Goal: Information Seeking & Learning: Learn about a topic

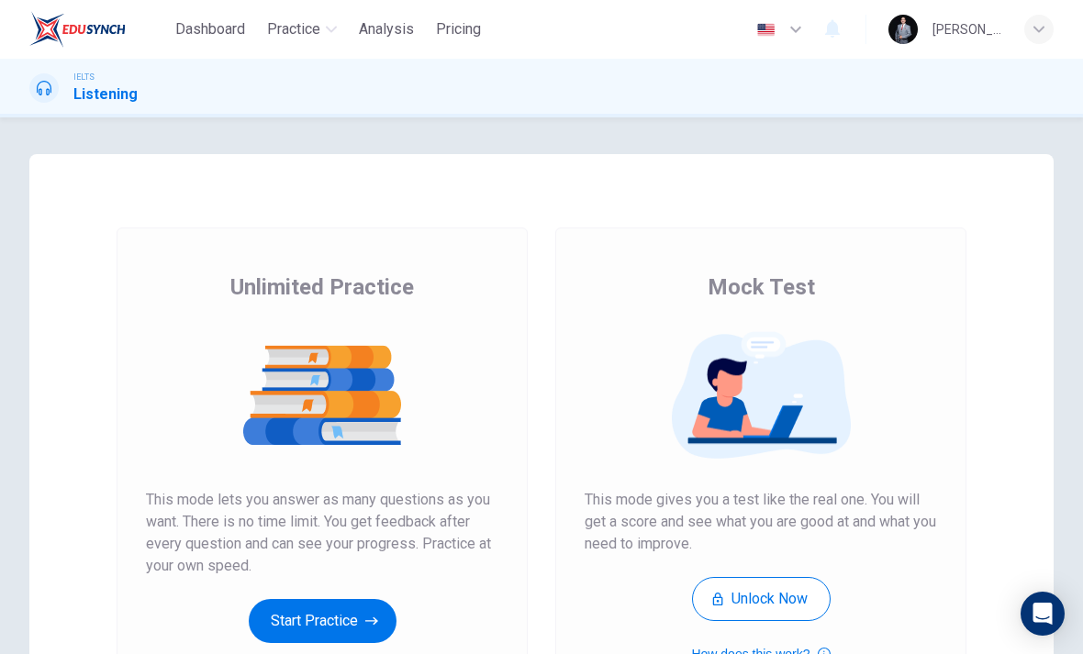
click at [353, 615] on button "Start Practice" at bounding box center [323, 621] width 148 height 44
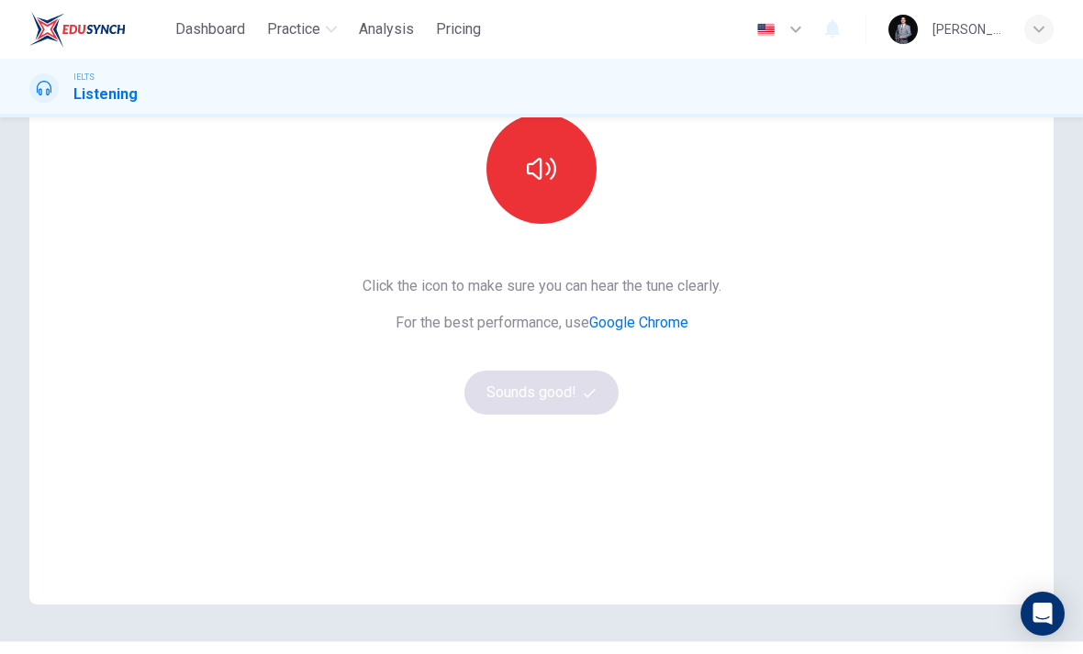
scroll to position [188, 0]
click at [555, 205] on button "button" at bounding box center [541, 168] width 110 height 110
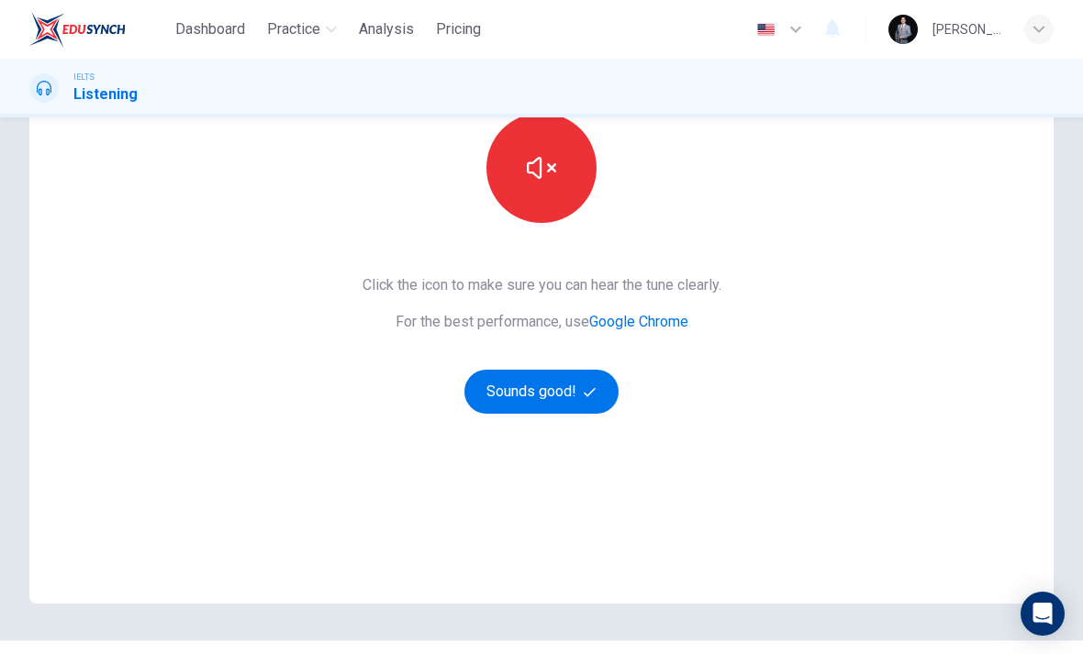
click at [572, 392] on button "Sounds good!" at bounding box center [541, 392] width 154 height 44
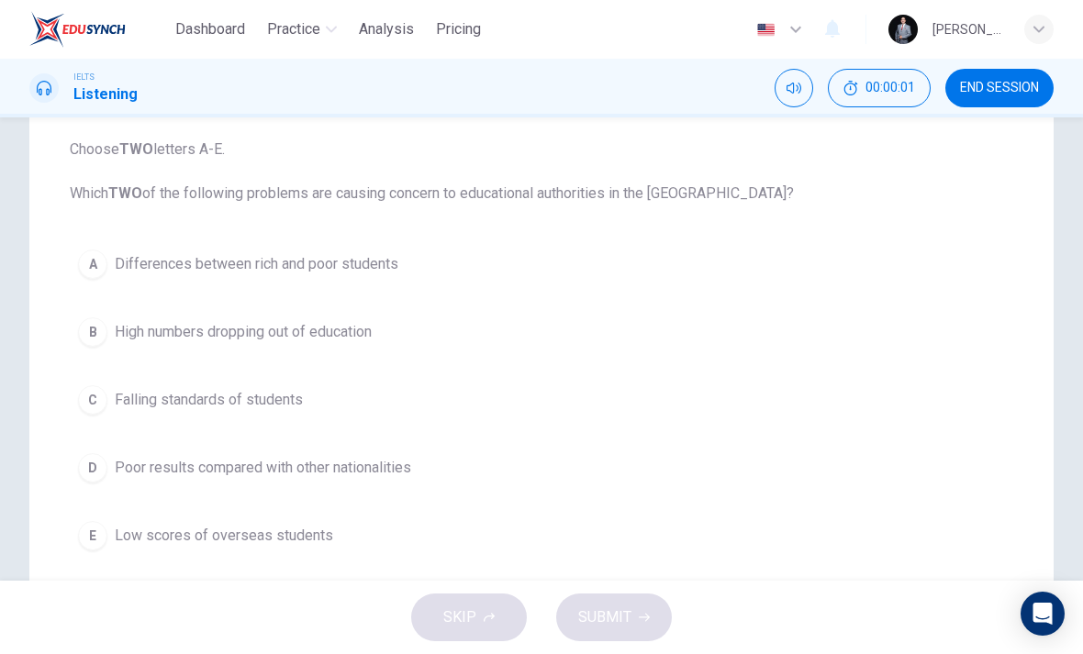
click at [94, 352] on button "B High numbers dropping out of education" at bounding box center [541, 332] width 943 height 46
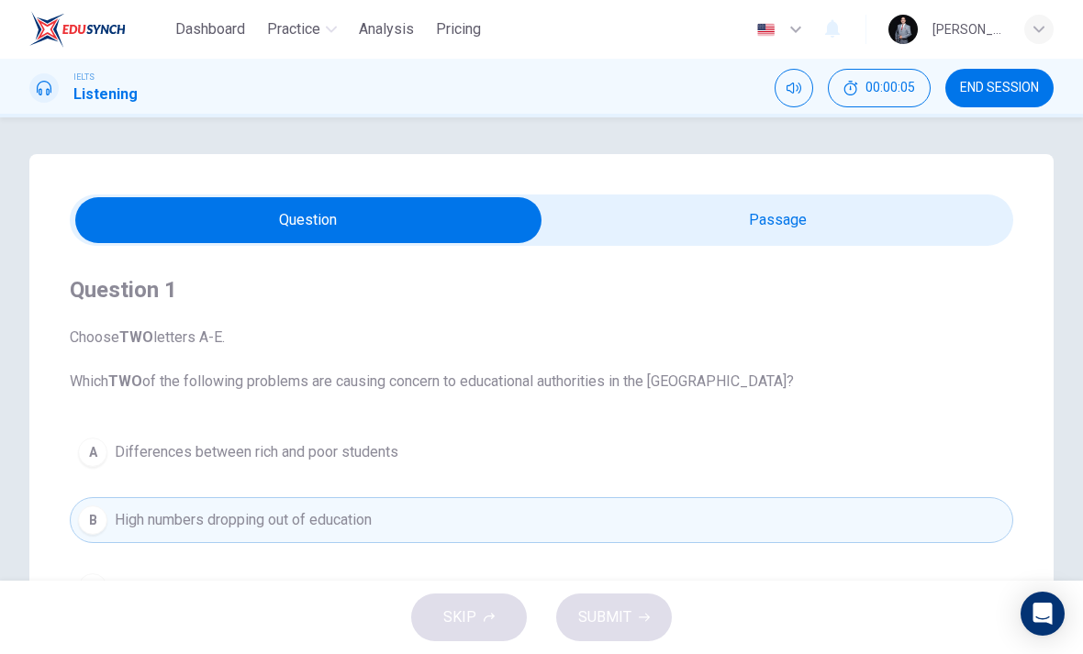
scroll to position [0, 0]
click at [863, 221] on input "checkbox" at bounding box center [308, 220] width 1415 height 46
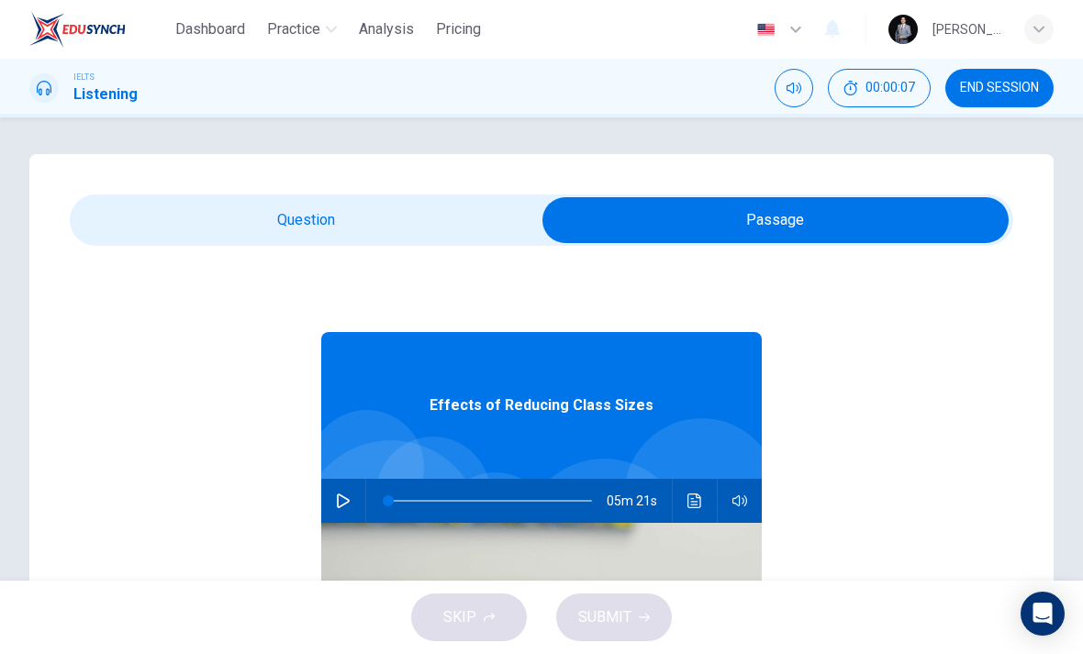
click at [467, 213] on input "checkbox" at bounding box center [775, 220] width 1415 height 46
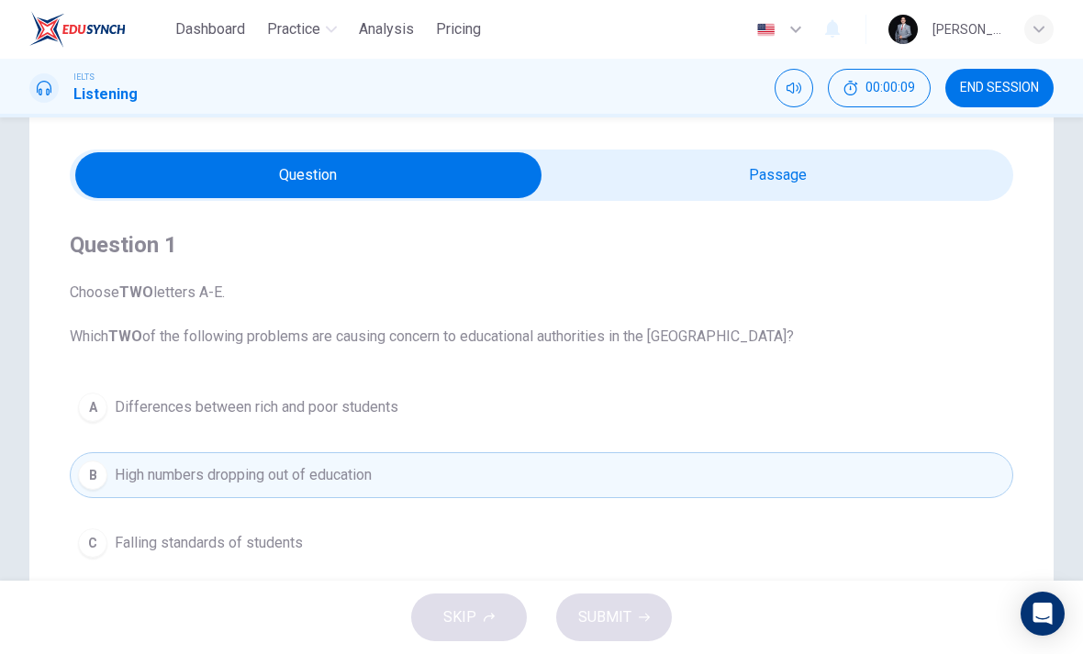
scroll to position [6, 0]
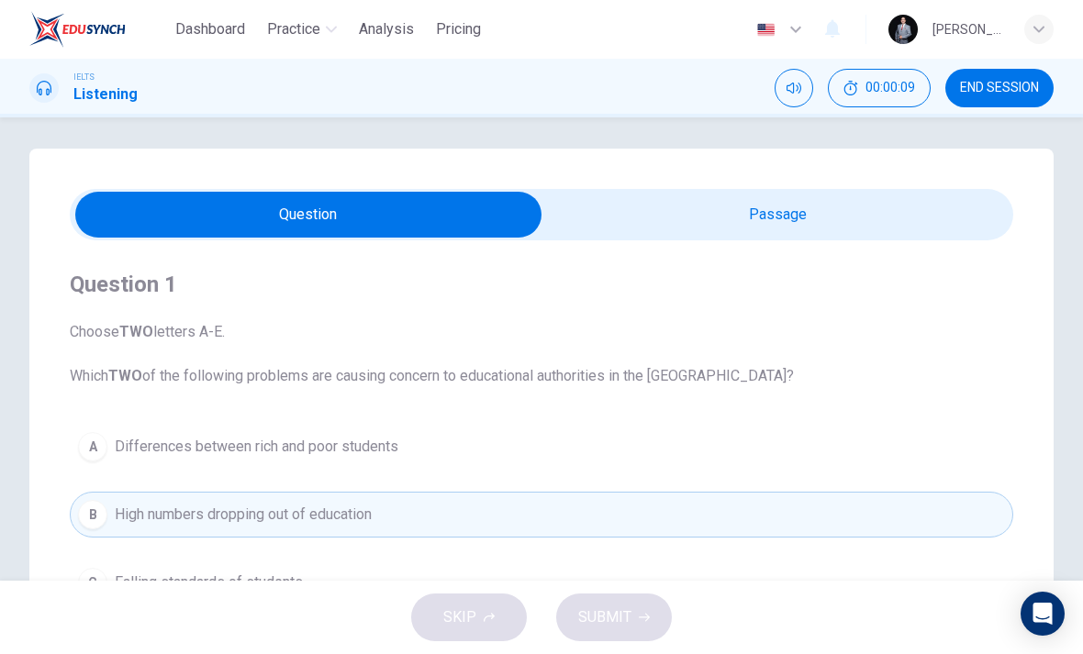
click at [787, 208] on input "checkbox" at bounding box center [308, 215] width 1415 height 46
checkbox input "true"
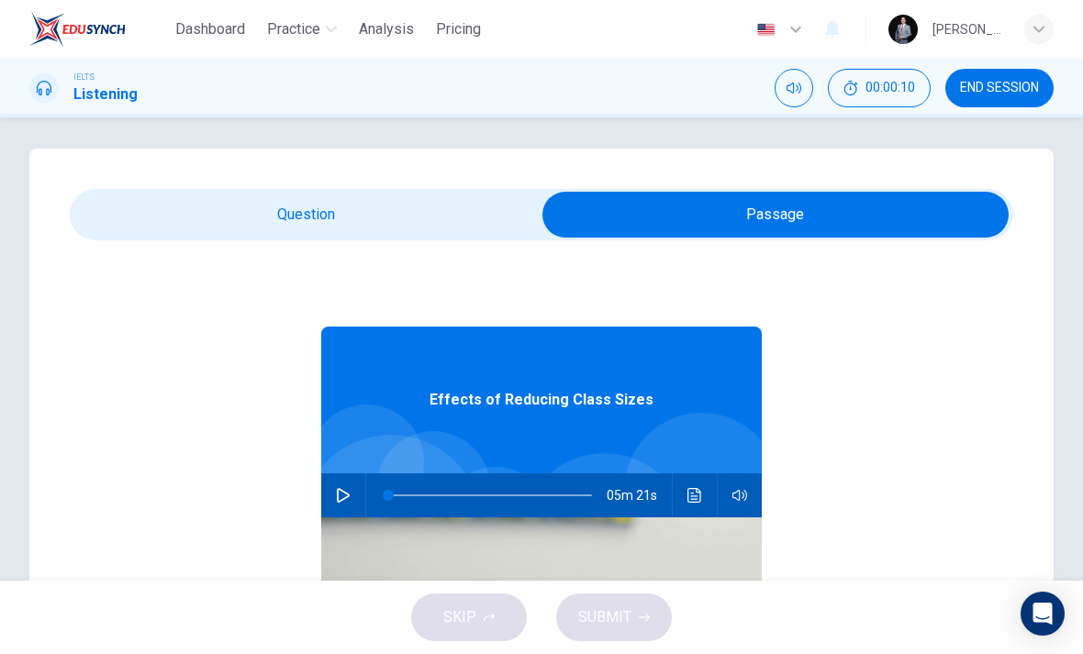
click at [341, 521] on img at bounding box center [541, 665] width 440 height 294
click at [354, 502] on button "button" at bounding box center [342, 495] width 29 height 44
type input "0"
click at [432, 217] on input "checkbox" at bounding box center [775, 215] width 1415 height 46
checkbox input "false"
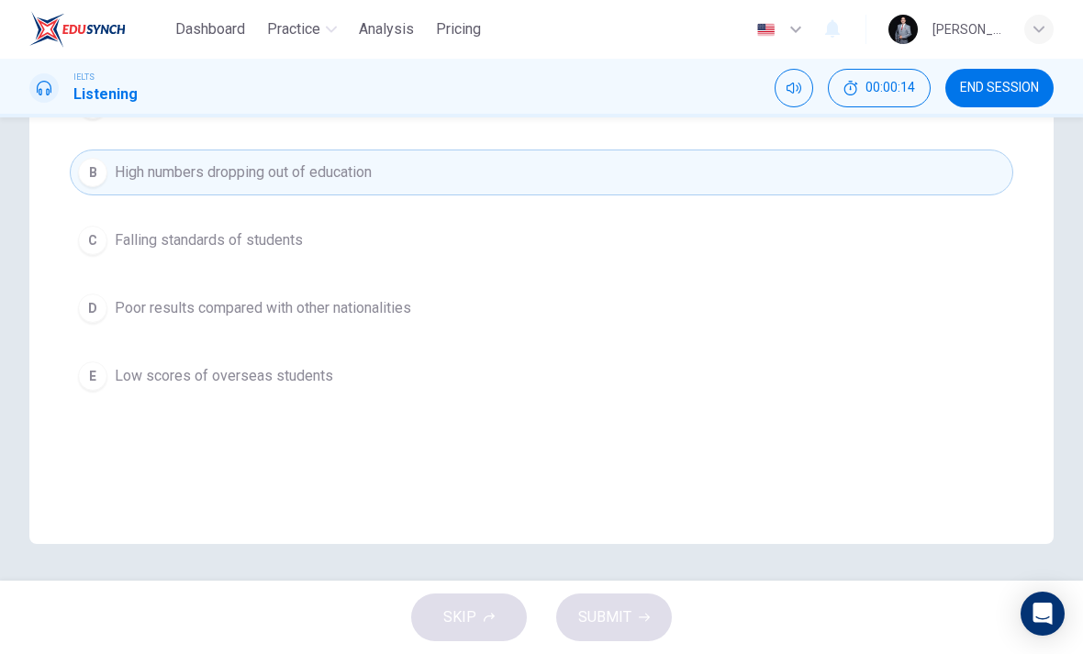
scroll to position [232, 0]
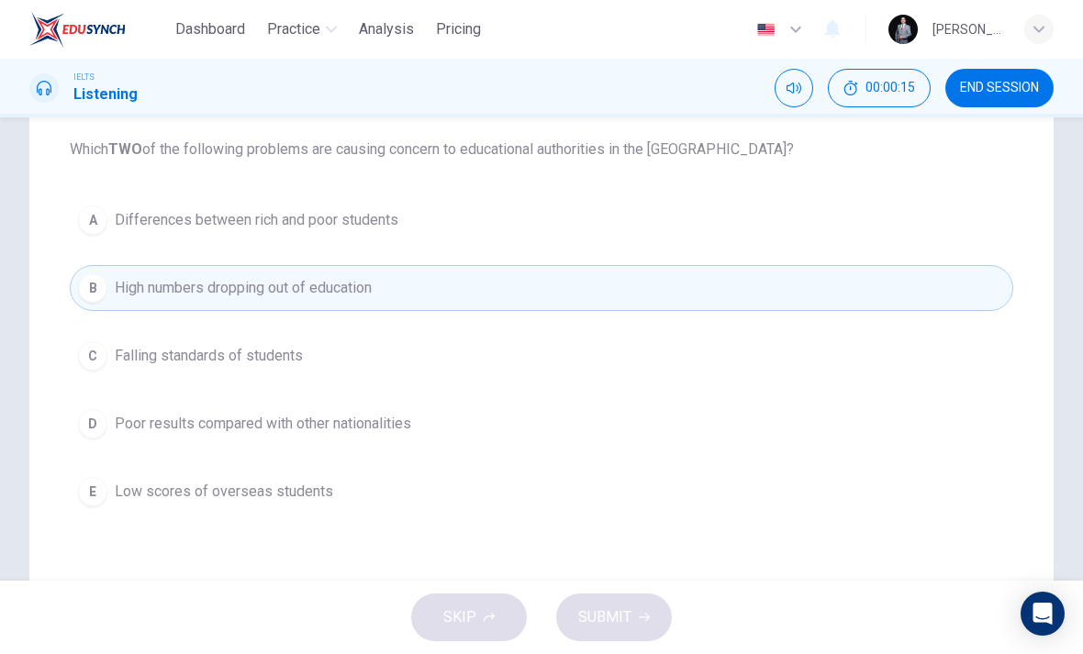
click at [83, 376] on button "C Falling standards of students" at bounding box center [541, 356] width 943 height 46
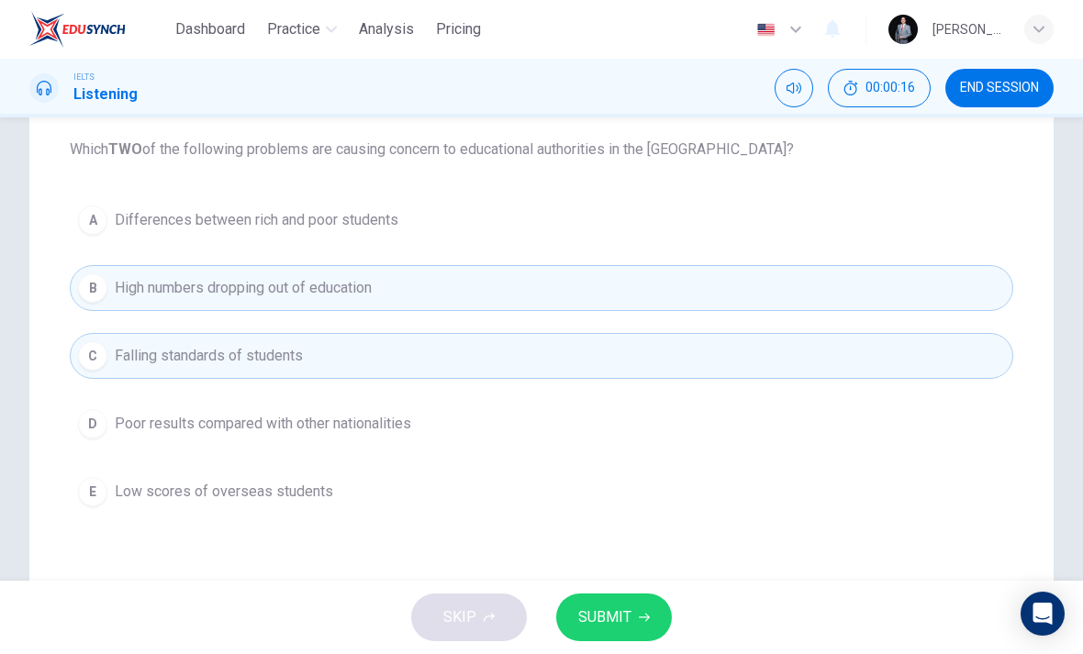
click at [617, 613] on span "SUBMIT" at bounding box center [604, 618] width 53 height 26
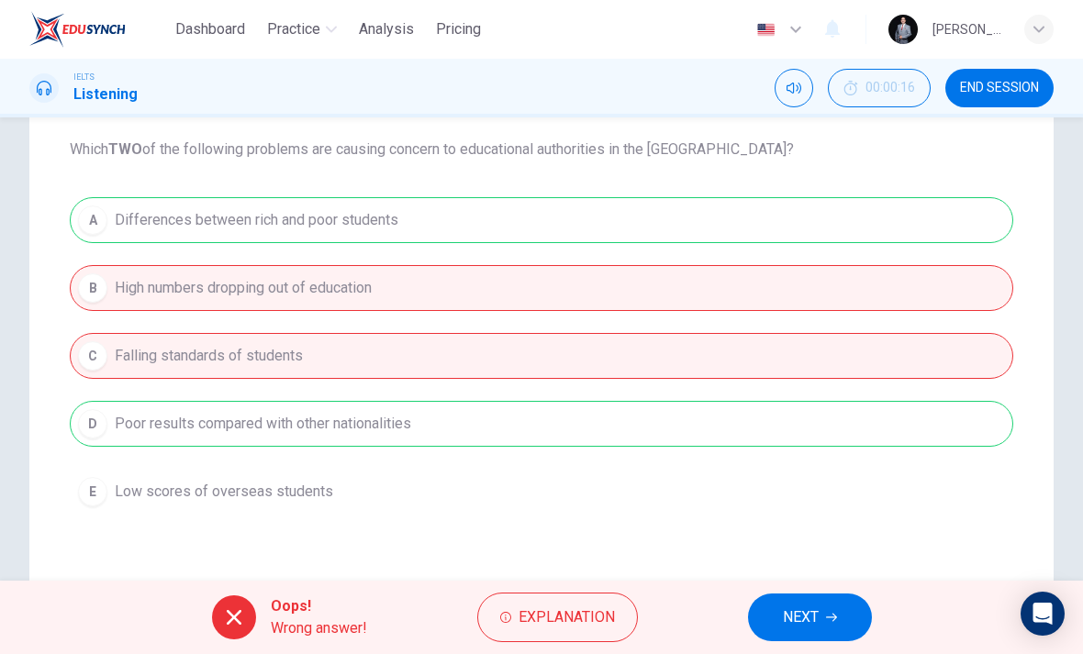
click at [822, 616] on button "NEXT" at bounding box center [810, 618] width 124 height 48
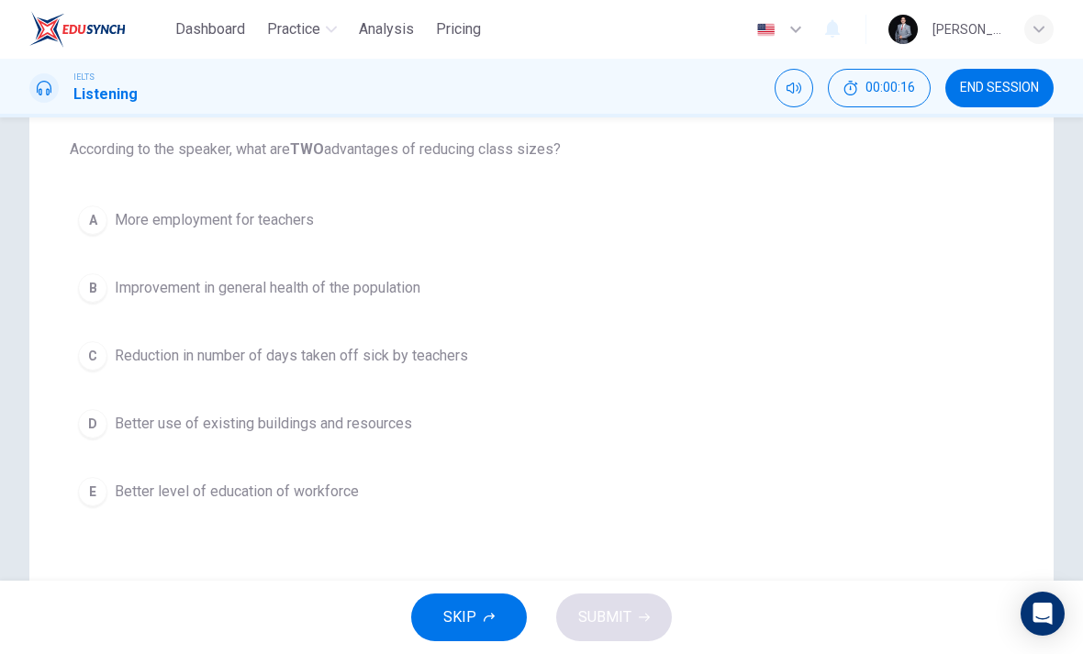
click at [90, 378] on button "C Reduction in number of days taken off sick by teachers" at bounding box center [541, 356] width 943 height 46
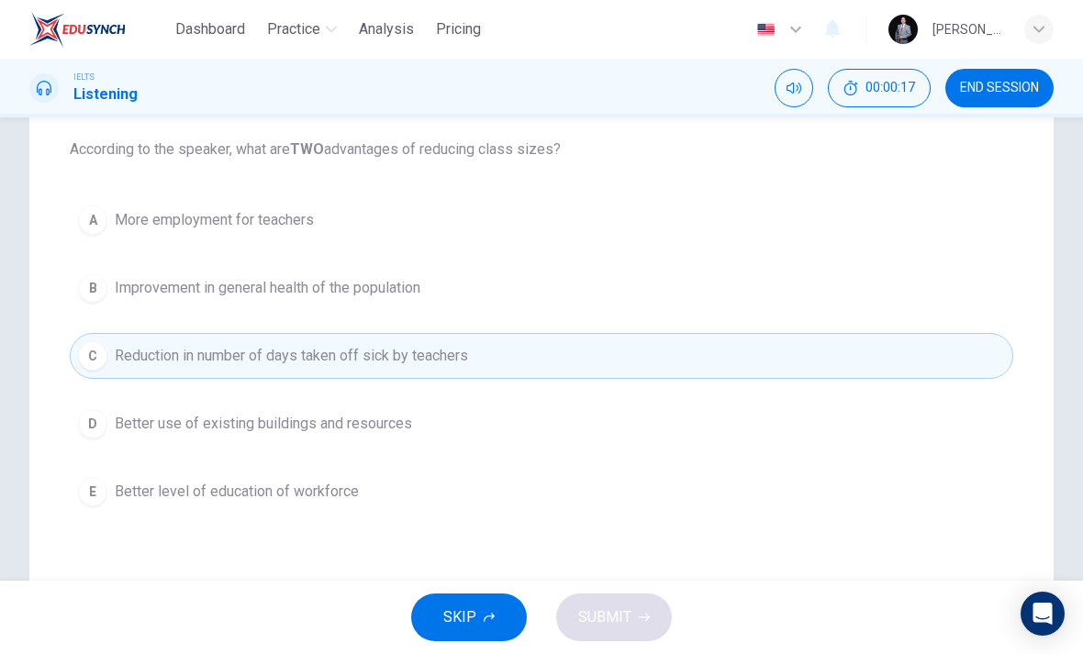
click at [99, 446] on button "D Better use of existing buildings and resources" at bounding box center [541, 424] width 943 height 46
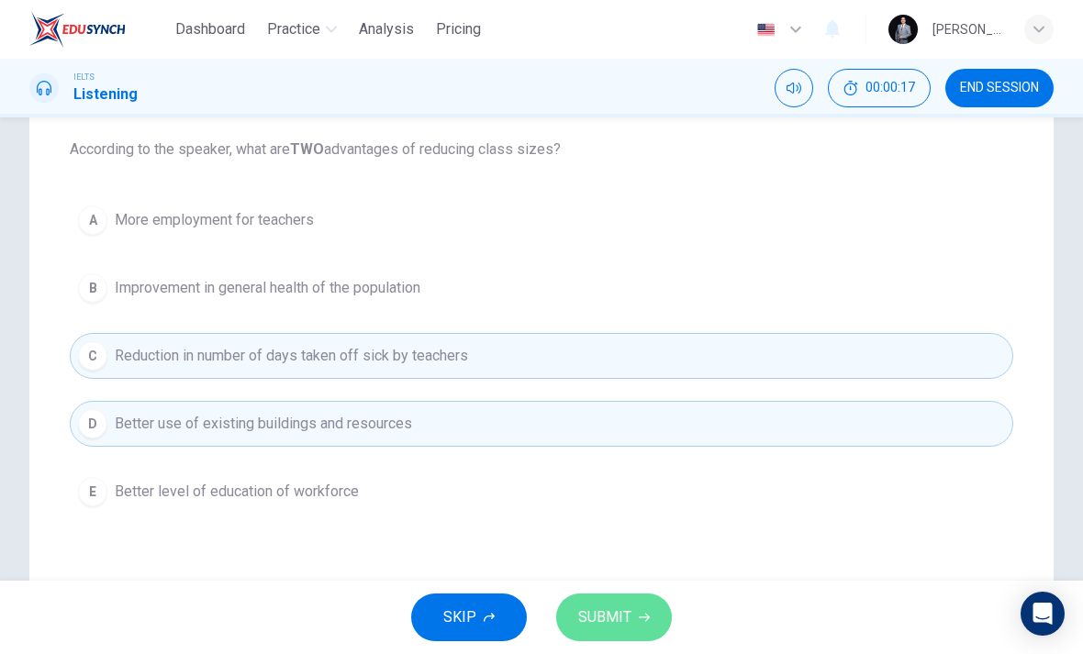
click at [630, 616] on button "SUBMIT" at bounding box center [614, 618] width 116 height 48
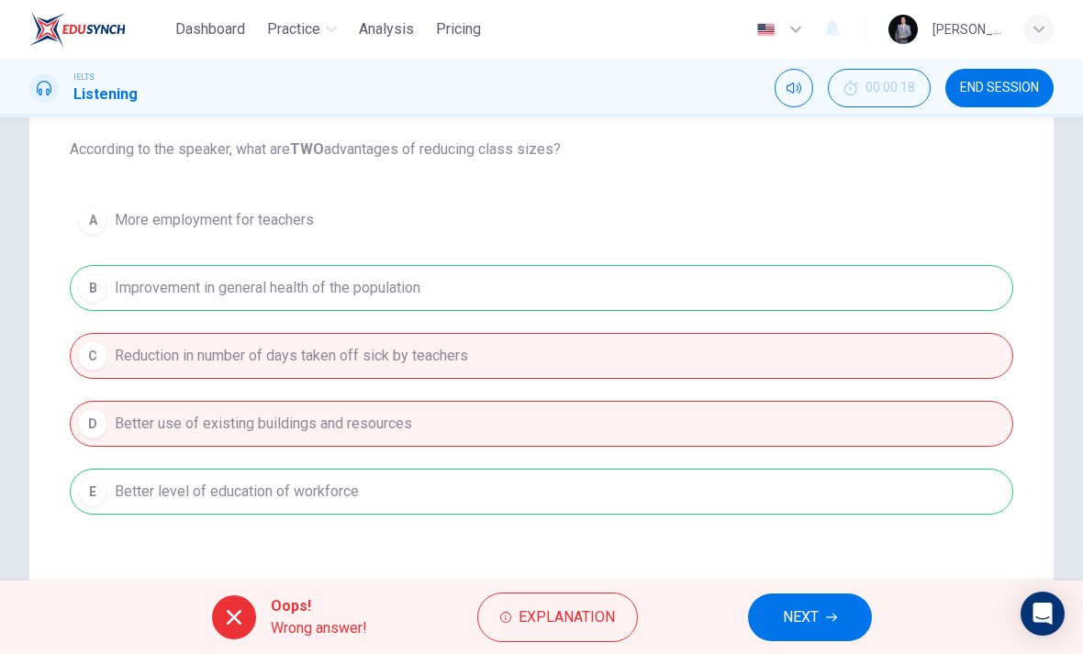
click at [794, 621] on span "NEXT" at bounding box center [801, 618] width 36 height 26
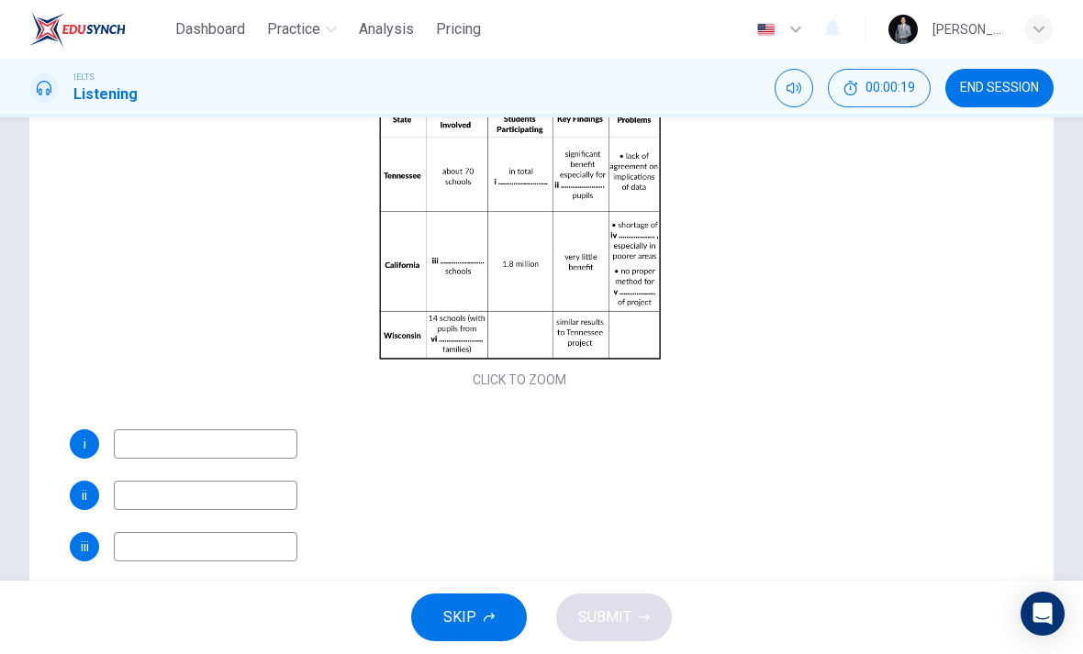
scroll to position [80, 0]
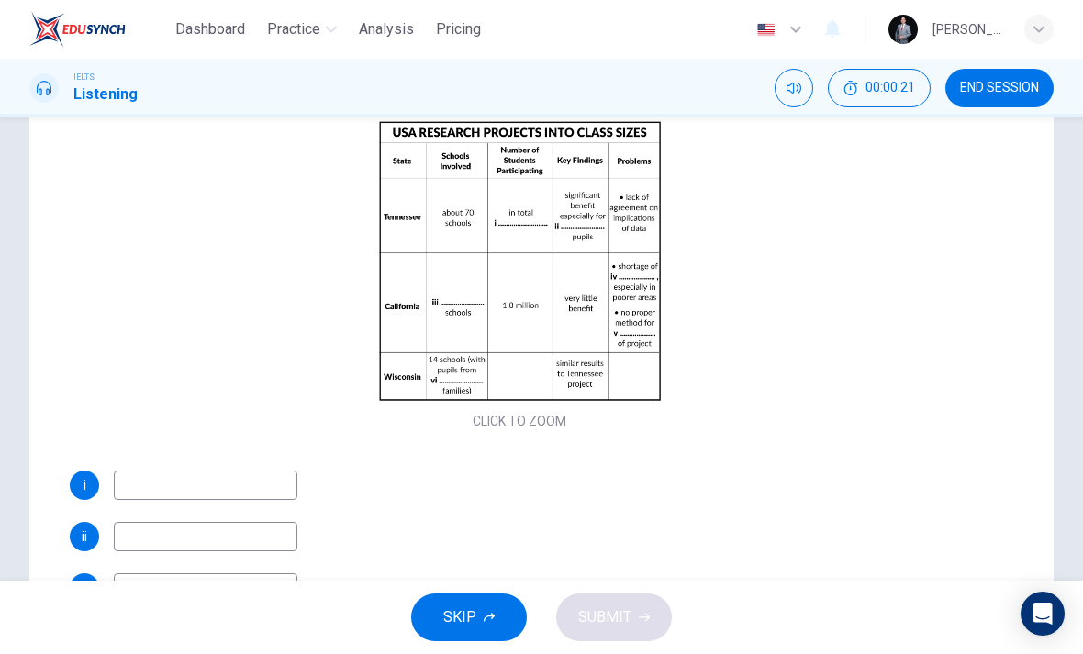
click at [763, 405] on div "Click to Zoom" at bounding box center [519, 275] width 899 height 317
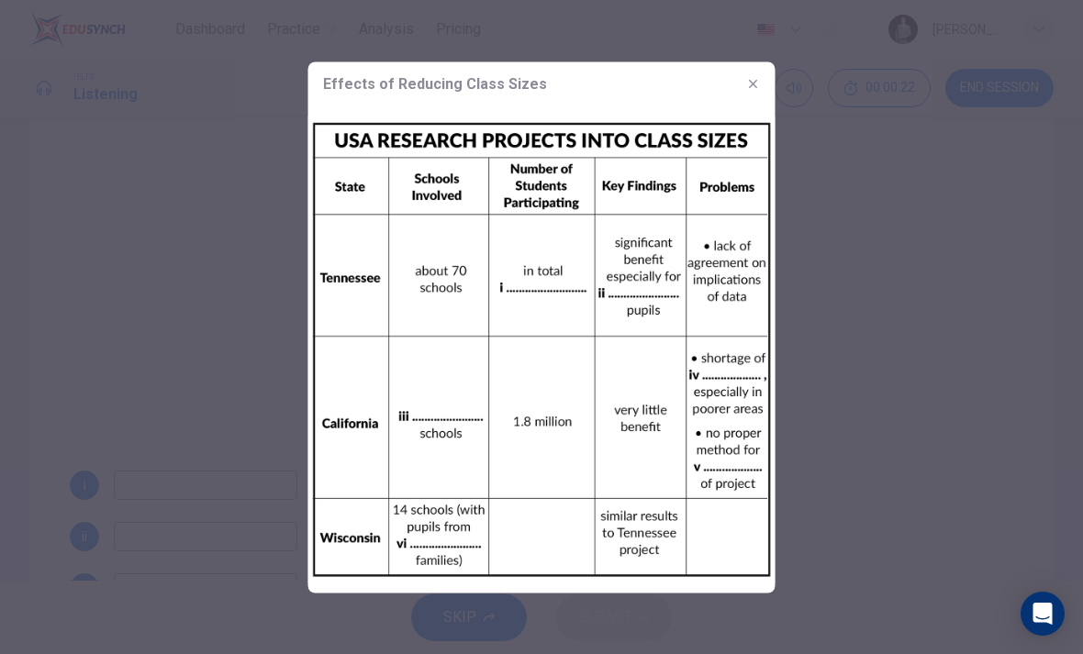
click at [867, 349] on div at bounding box center [541, 327] width 1083 height 654
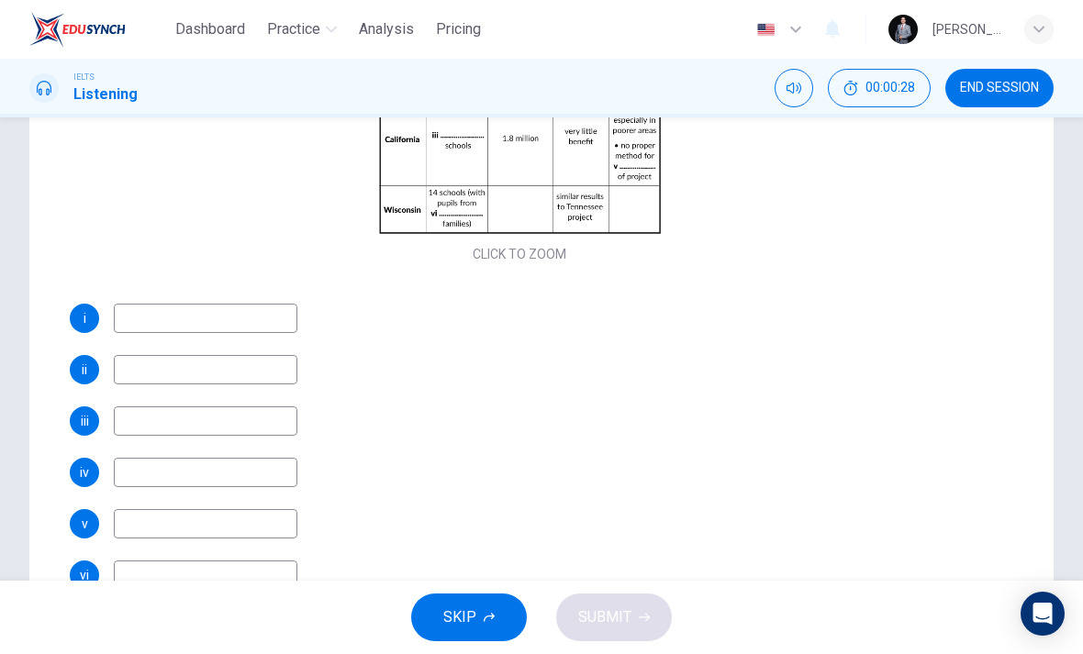
scroll to position [247, 0]
click at [75, 498] on div "i ii iii iv v vi" at bounding box center [519, 447] width 899 height 286
click at [125, 497] on div "i ii iii iv v vi" at bounding box center [519, 447] width 899 height 286
click at [126, 473] on input at bounding box center [206, 472] width 184 height 29
click at [989, 89] on span "END SESSION" at bounding box center [999, 88] width 79 height 15
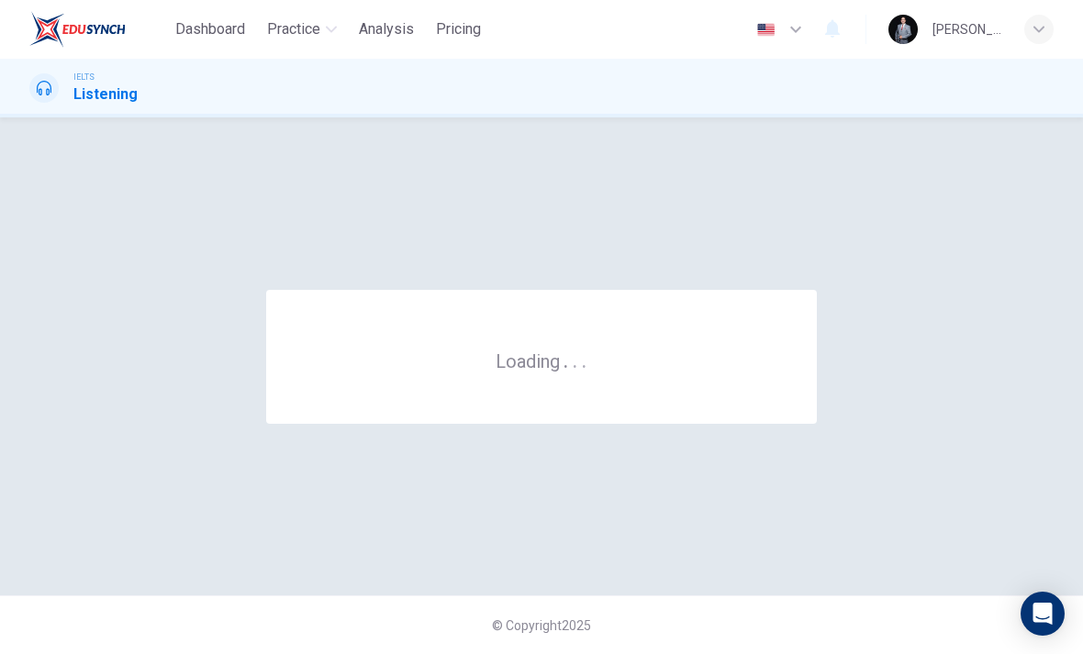
scroll to position [0, 0]
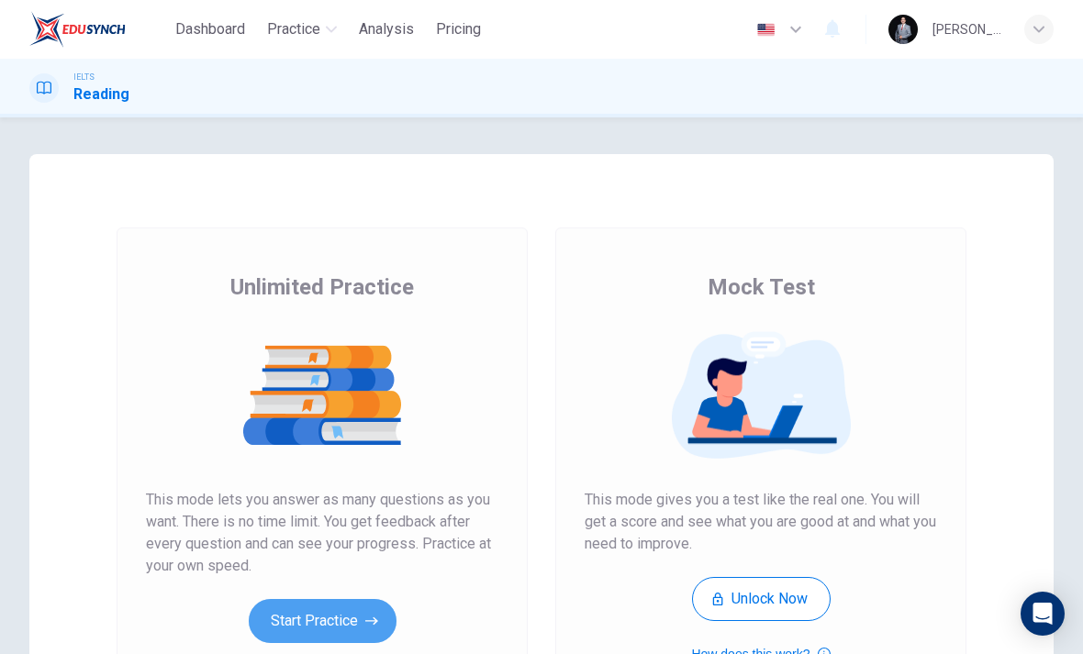
click at [346, 623] on button "Start Practice" at bounding box center [323, 621] width 148 height 44
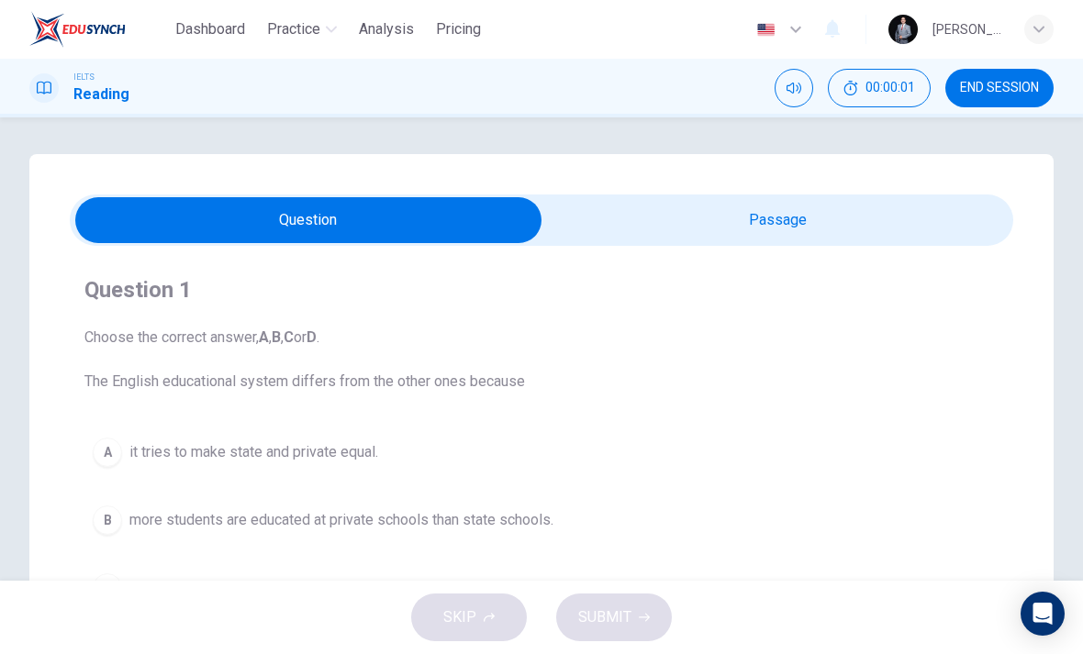
click at [844, 226] on input "checkbox" at bounding box center [308, 220] width 1415 height 46
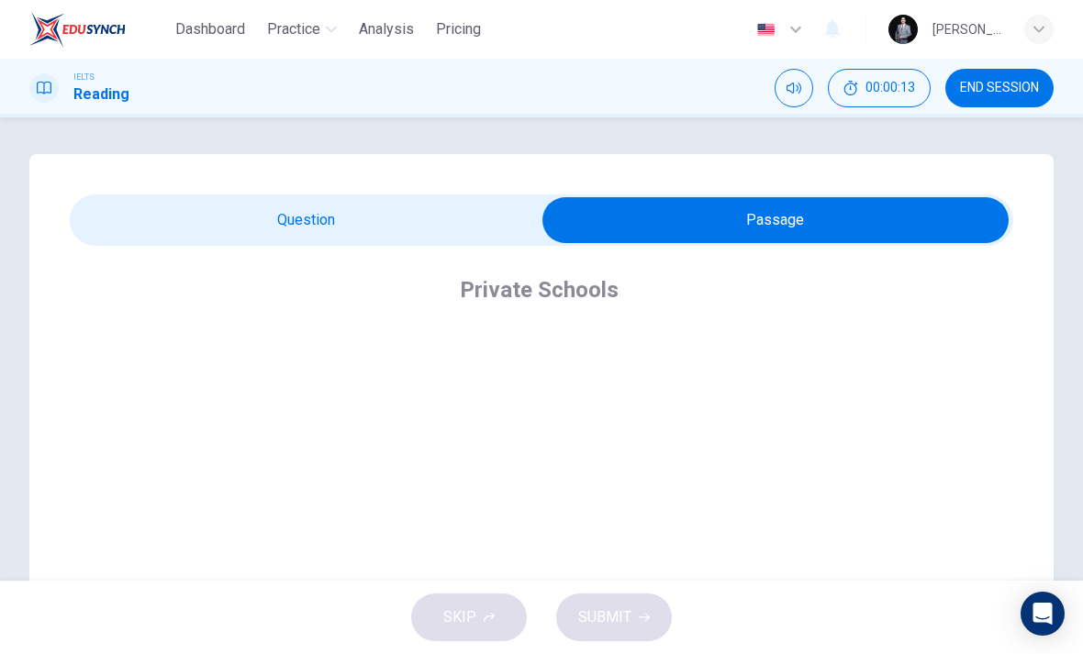
scroll to position [-4, 0]
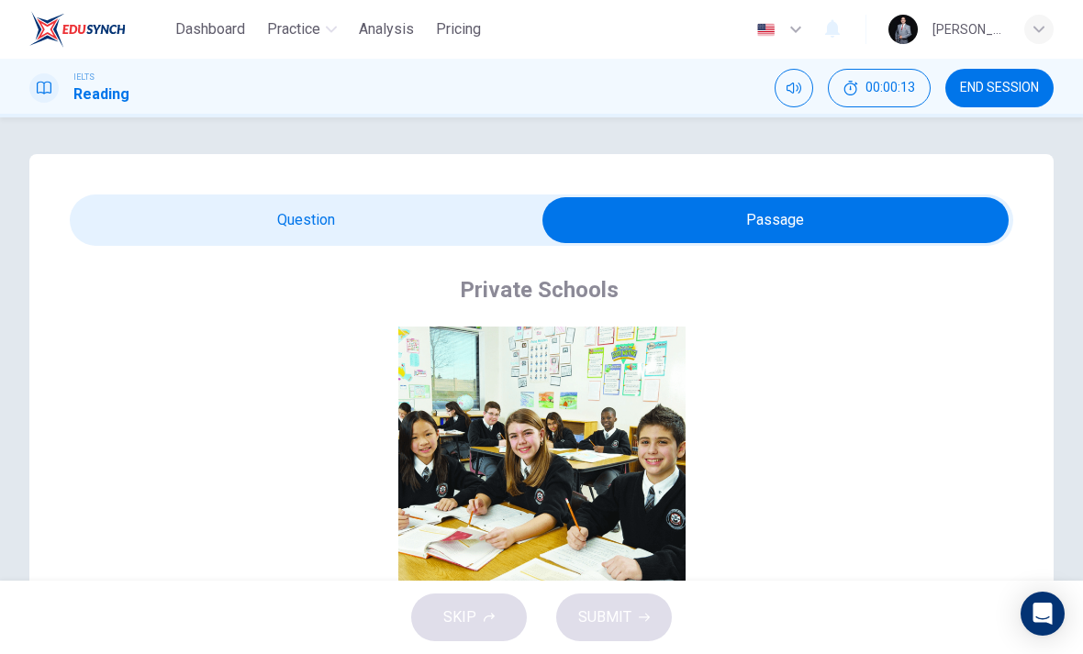
click at [197, 221] on input "checkbox" at bounding box center [775, 220] width 1415 height 46
checkbox input "false"
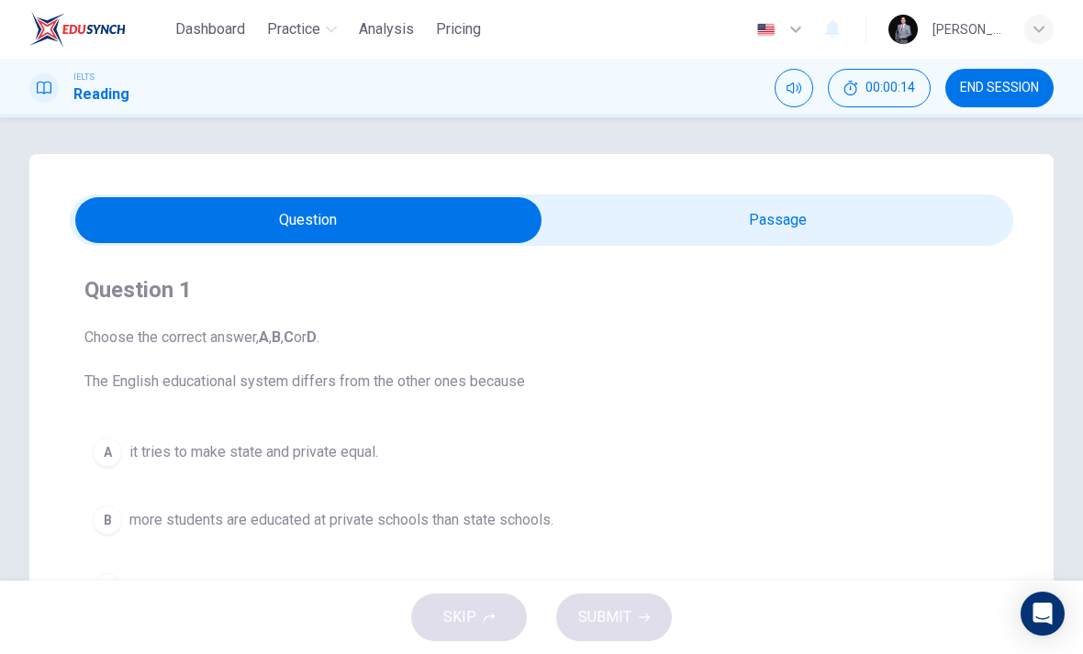
click at [223, 402] on div "Question 1 Choose the correct answer, A , B , C or D . The English educational …" at bounding box center [541, 477] width 943 height 433
click at [213, 373] on span "Choose the correct answer, A , B , C or D . The English educational system diff…" at bounding box center [541, 360] width 914 height 66
click at [212, 373] on span "Choose the correct answer, A , B , C or D . The English educational system diff…" at bounding box center [541, 360] width 914 height 66
click at [170, 473] on button "A it tries to make state and private equal." at bounding box center [541, 452] width 914 height 46
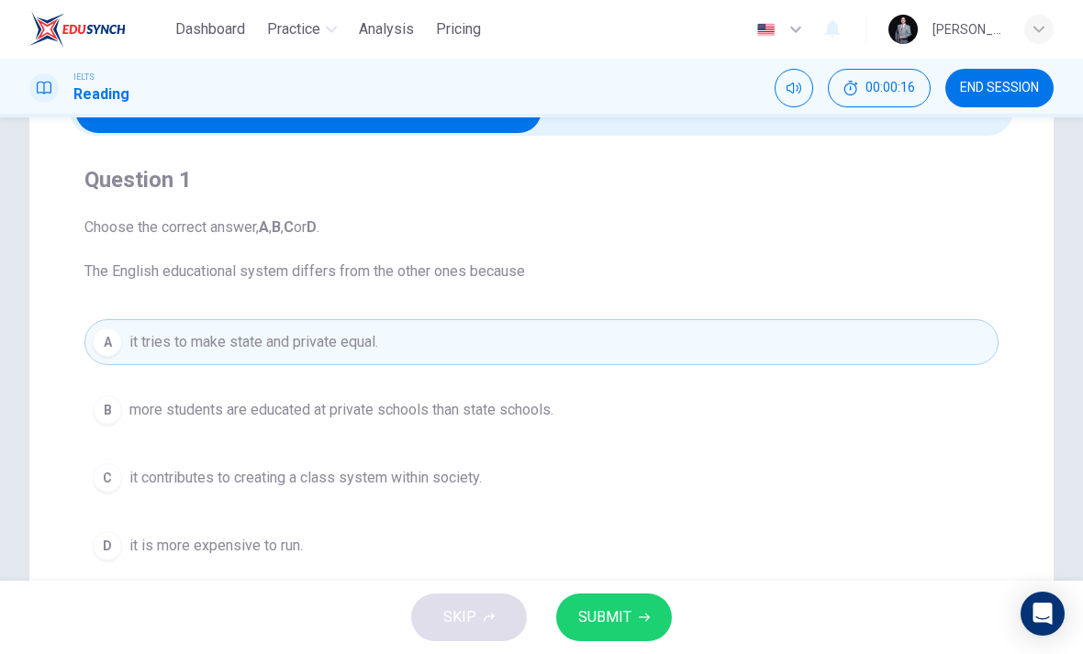
scroll to position [173, 0]
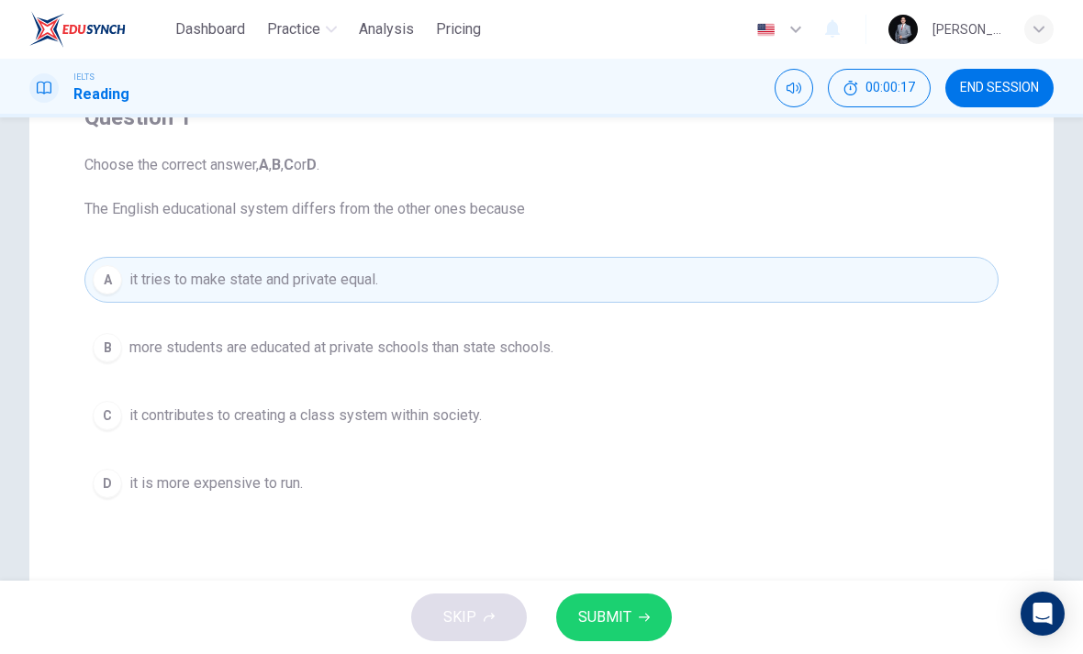
click at [629, 621] on span "SUBMIT" at bounding box center [604, 618] width 53 height 26
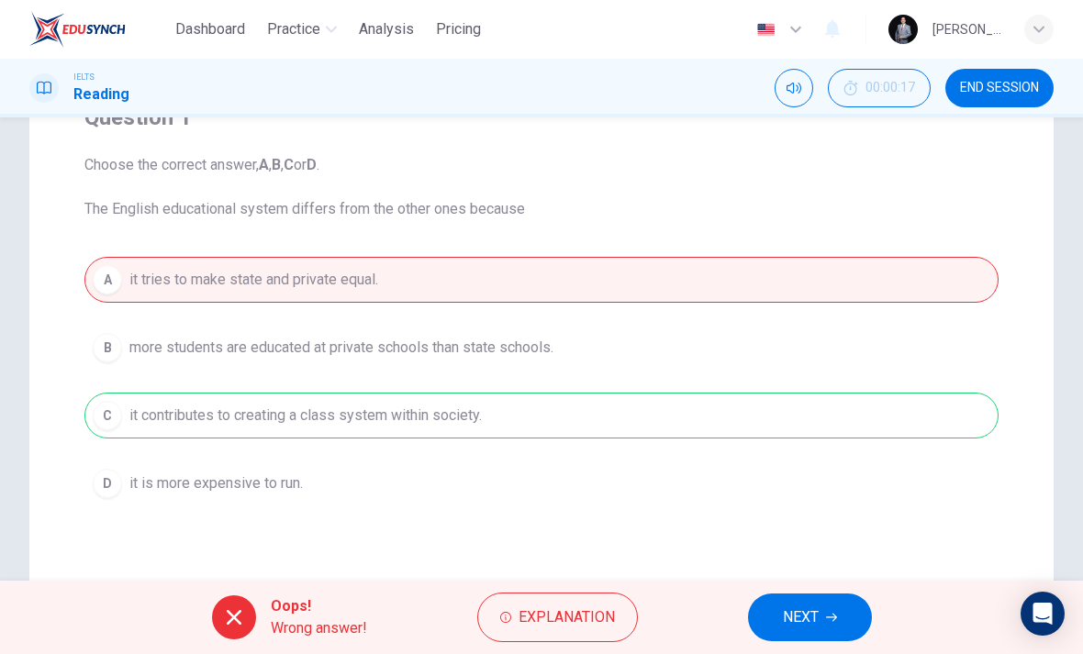
click at [811, 607] on span "NEXT" at bounding box center [801, 618] width 36 height 26
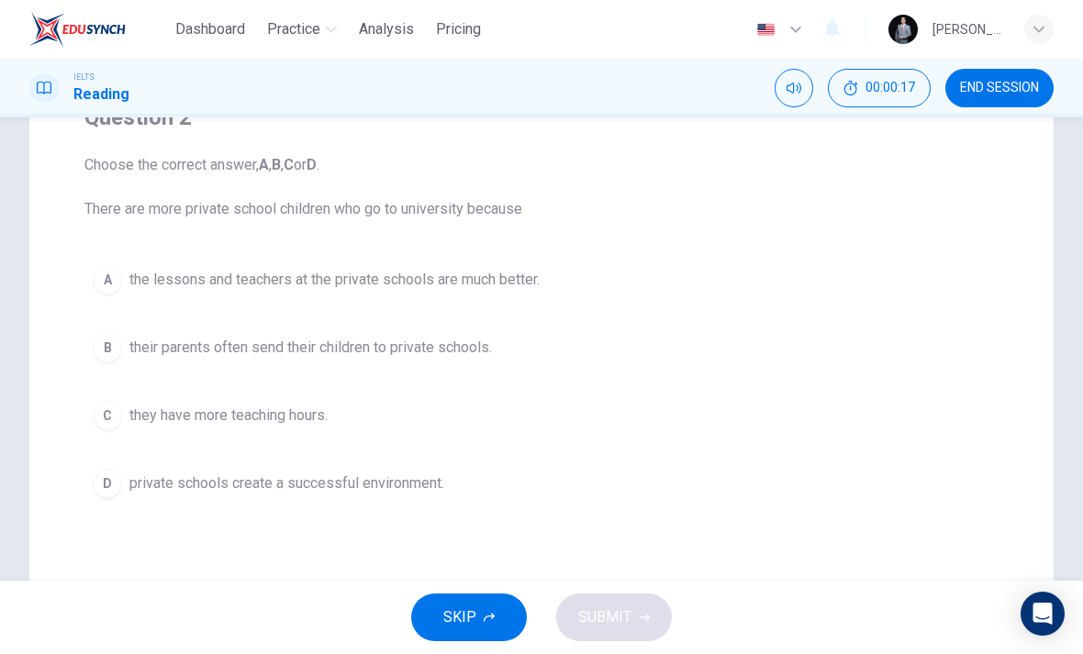
click at [178, 385] on div "A the lessons and teachers at the private schools are much better. B their pare…" at bounding box center [541, 382] width 914 height 250
click at [167, 333] on button "B their parents often send their children to private schools." at bounding box center [541, 348] width 914 height 46
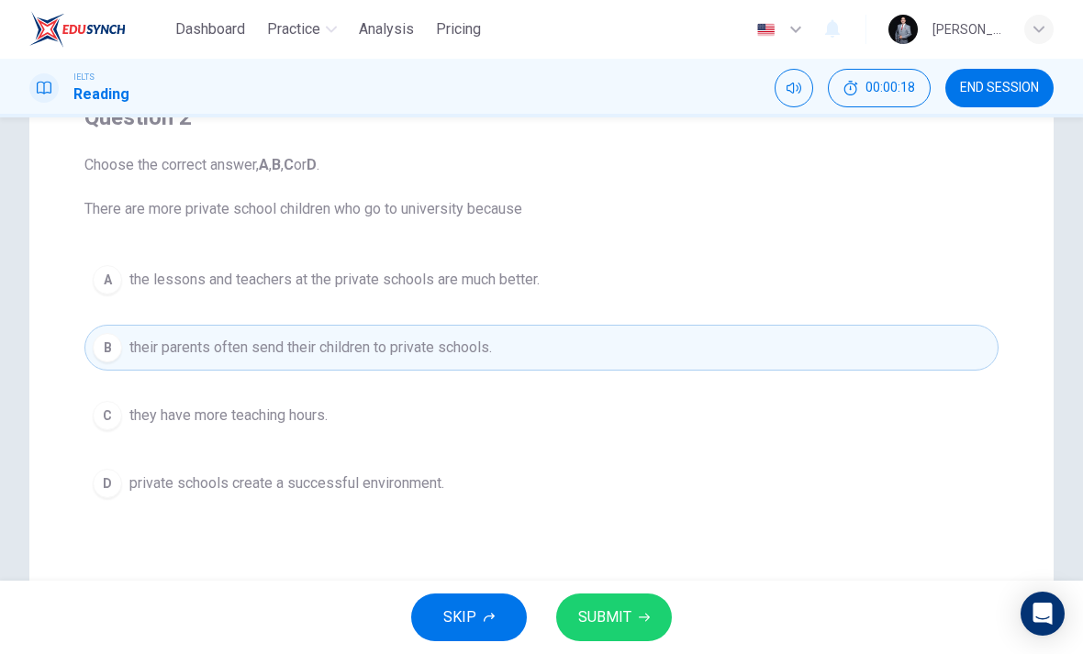
click at [635, 623] on button "SUBMIT" at bounding box center [614, 618] width 116 height 48
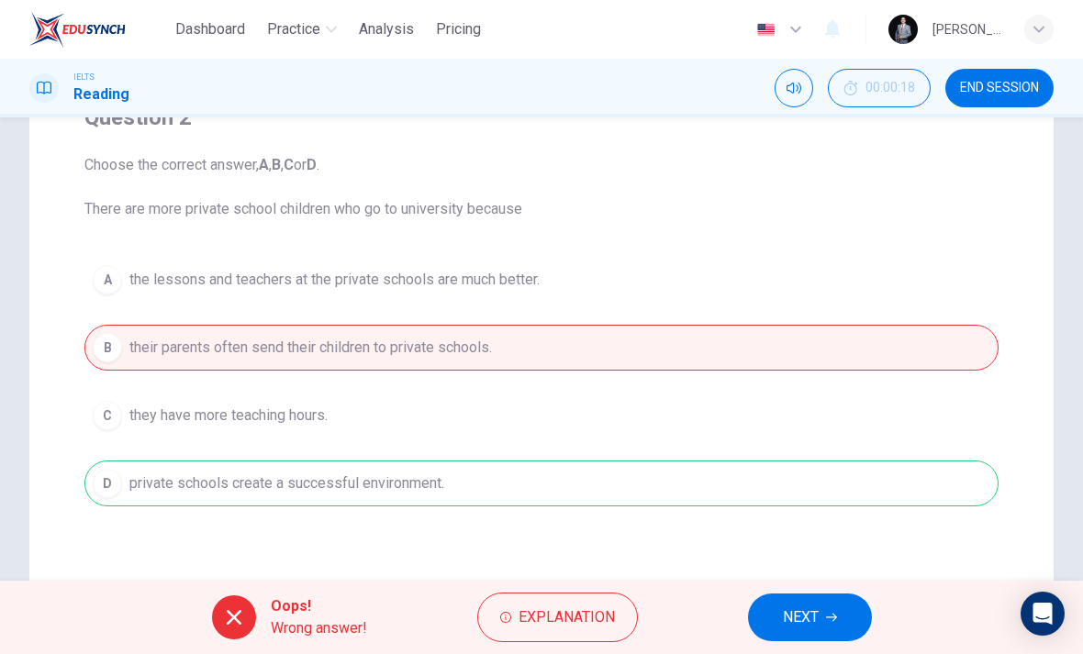
click at [807, 628] on span "NEXT" at bounding box center [801, 618] width 36 height 26
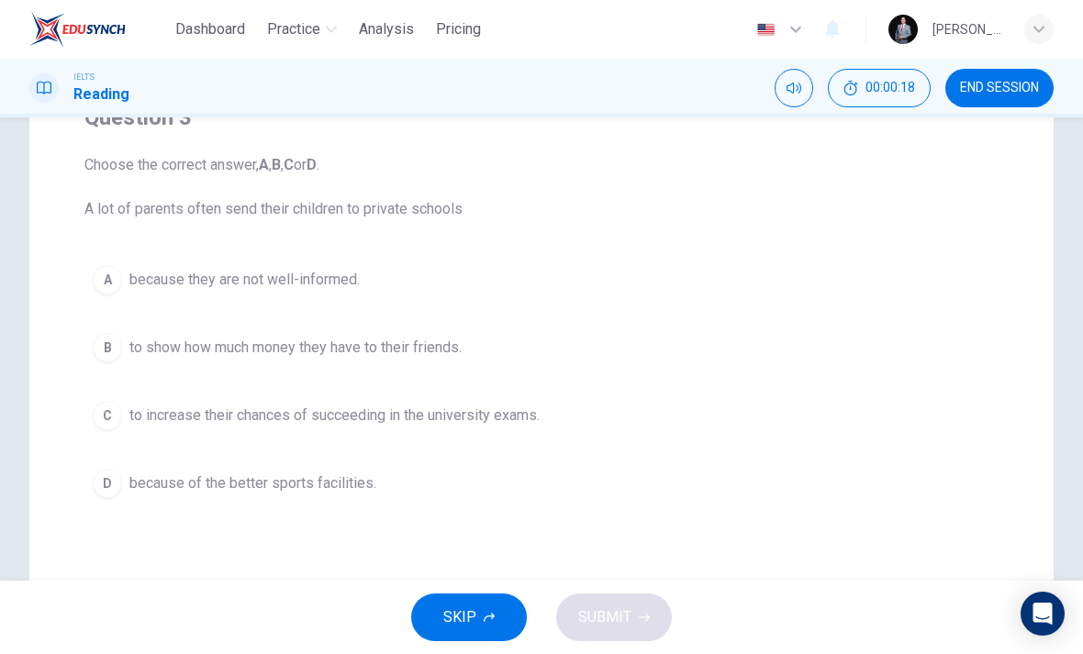
click at [173, 339] on span "to show how much money they have to their friends." at bounding box center [295, 348] width 332 height 22
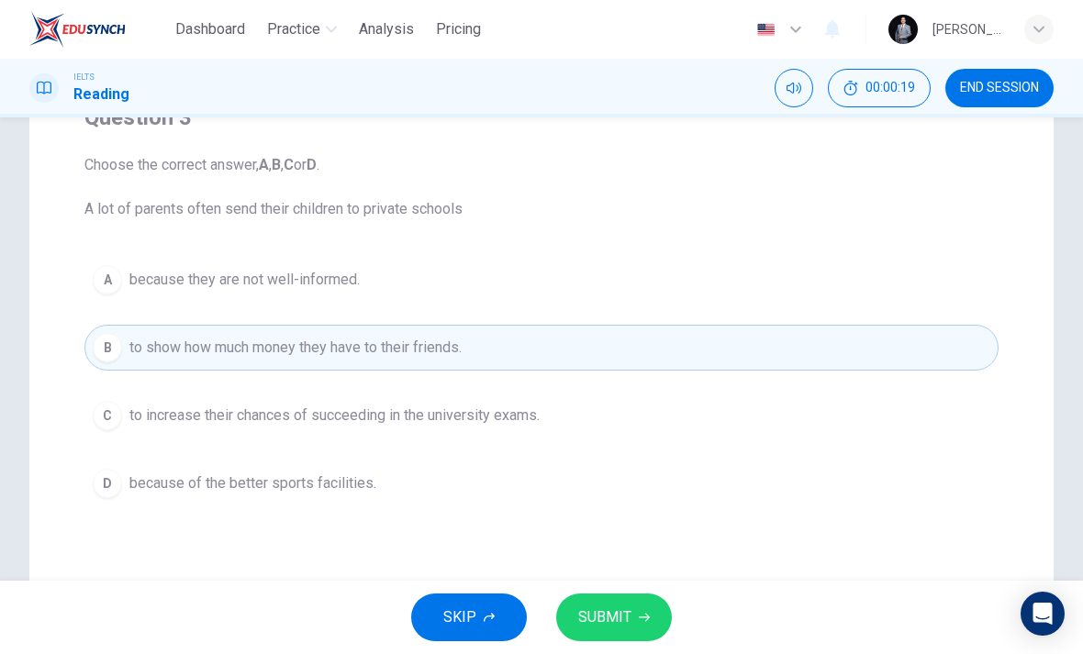
click at [623, 616] on span "SUBMIT" at bounding box center [604, 618] width 53 height 26
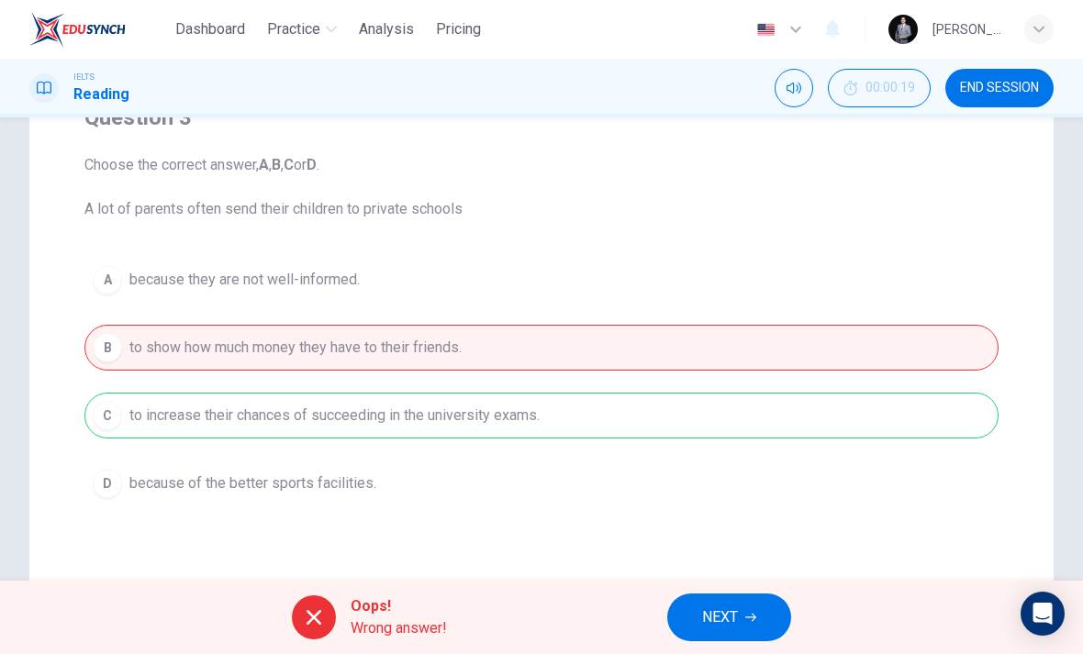
click at [179, 350] on div "A because they are not well-informed. B to show how much money they have to the…" at bounding box center [541, 382] width 914 height 250
click at [751, 618] on icon "button" at bounding box center [750, 617] width 11 height 11
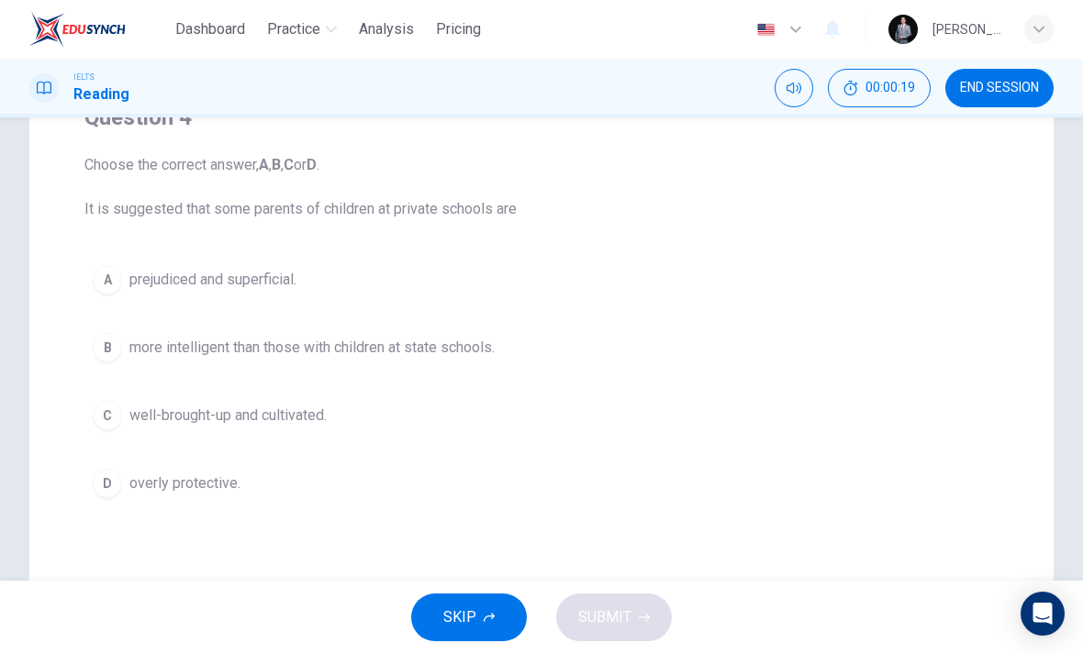
click at [181, 352] on span "more intelligent than those with children at state schools." at bounding box center [311, 348] width 365 height 22
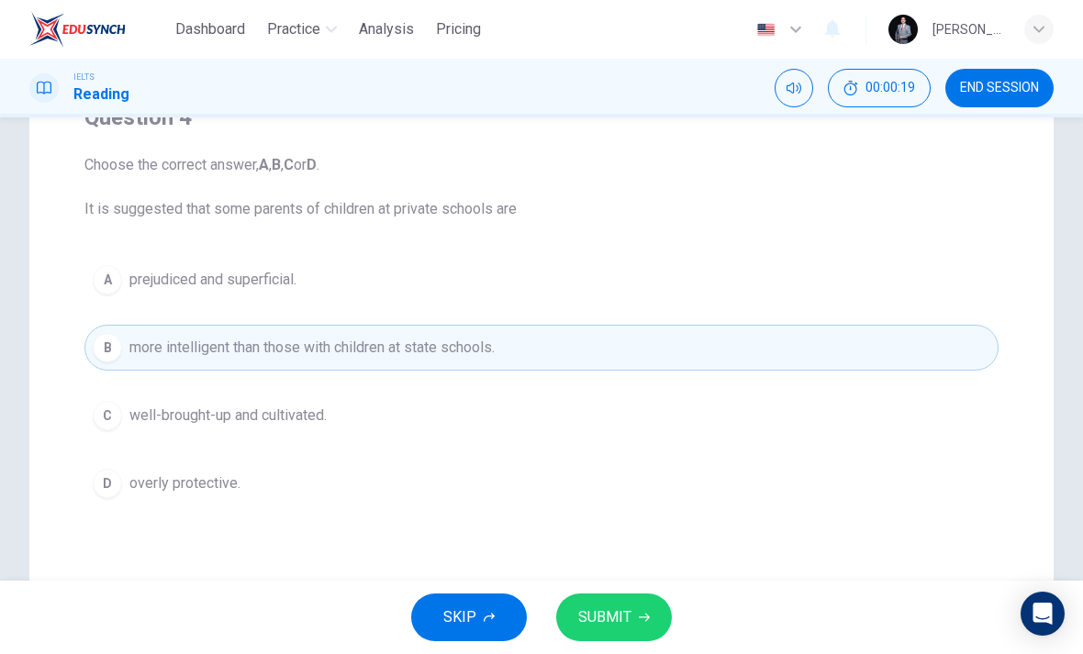
click at [628, 606] on span "SUBMIT" at bounding box center [604, 618] width 53 height 26
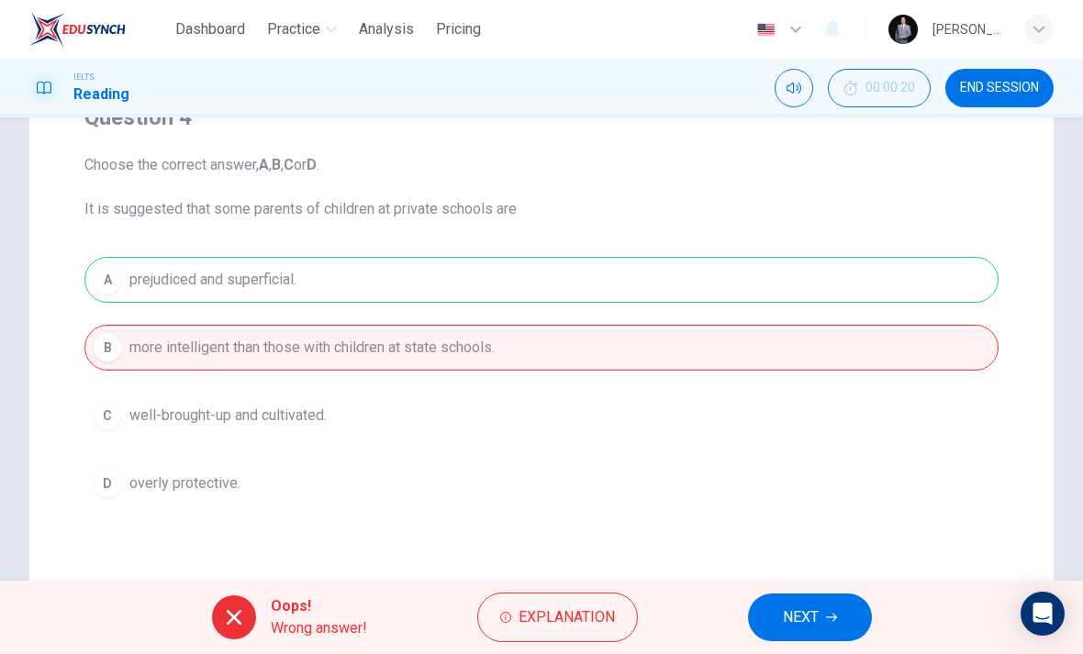
click at [177, 340] on div "A prejudiced and superficial. B more intelligent than those with children at st…" at bounding box center [541, 382] width 914 height 250
click at [790, 609] on span "NEXT" at bounding box center [801, 618] width 36 height 26
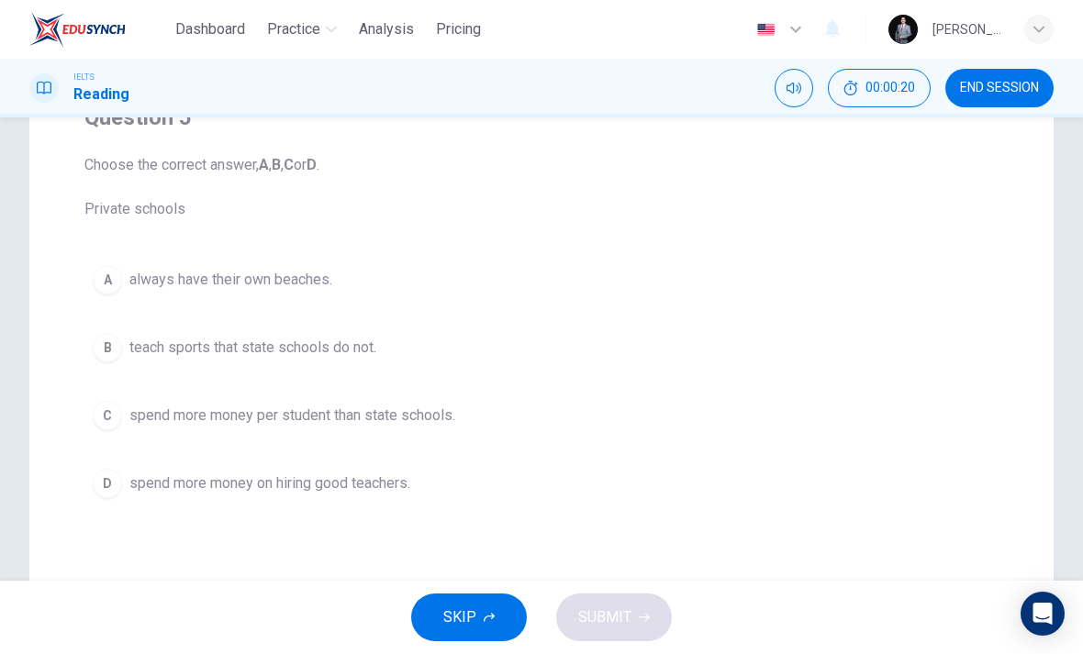
click at [179, 359] on button "B teach sports that state schools do not." at bounding box center [541, 348] width 914 height 46
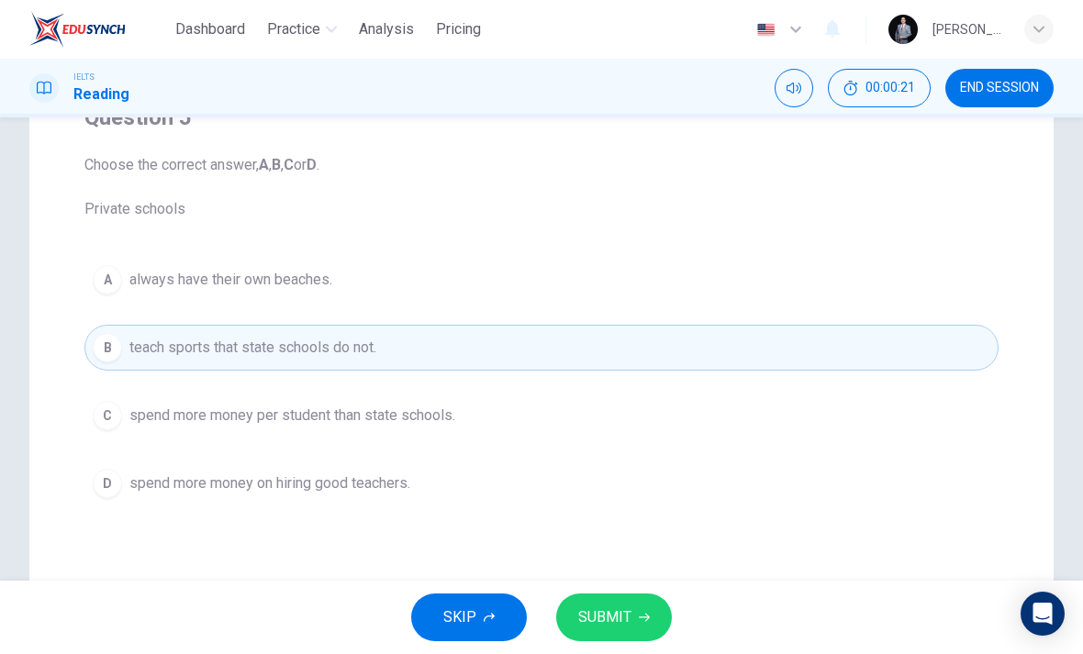
click at [626, 605] on span "SUBMIT" at bounding box center [604, 618] width 53 height 26
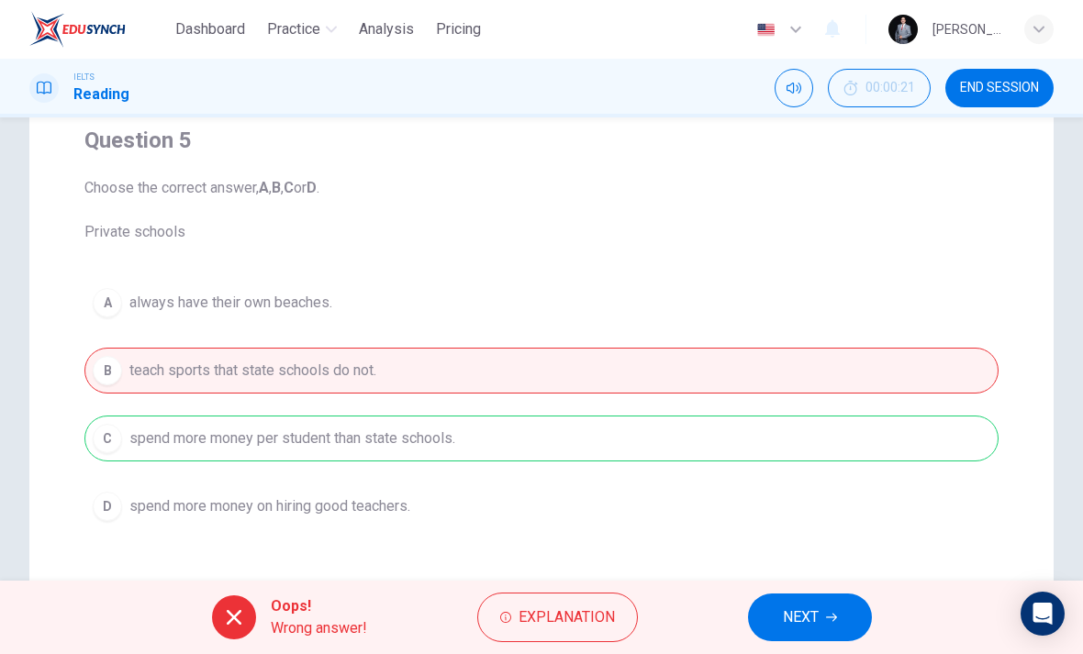
scroll to position [166, 0]
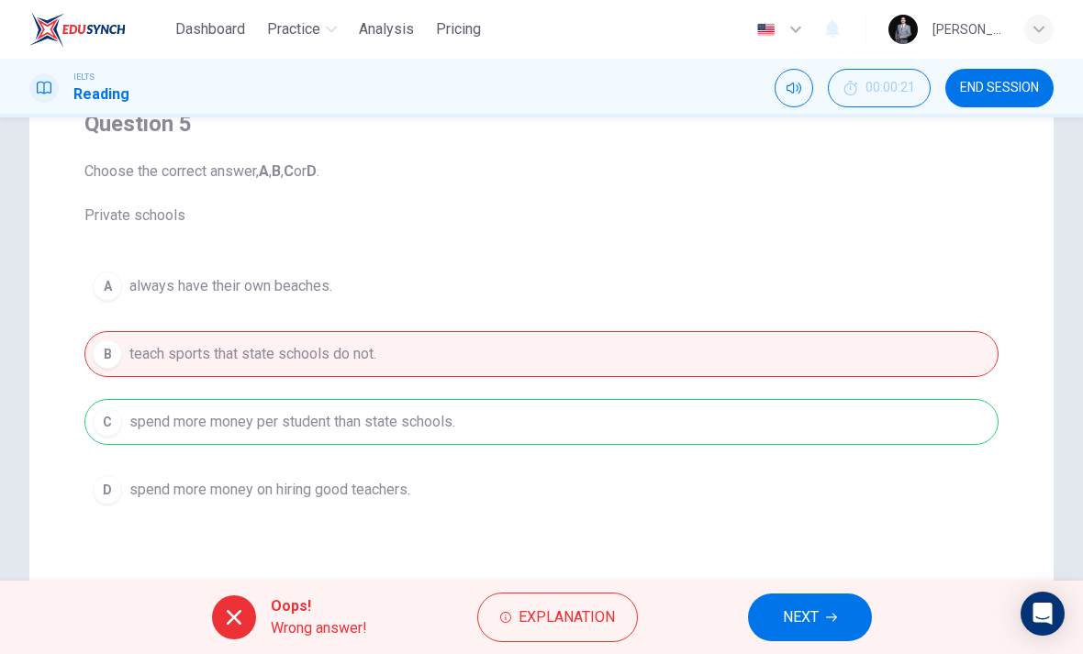
click at [738, 619] on div "Oops! Wrong answer! Explanation NEXT" at bounding box center [541, 617] width 1083 height 73
click at [799, 618] on span "NEXT" at bounding box center [801, 618] width 36 height 26
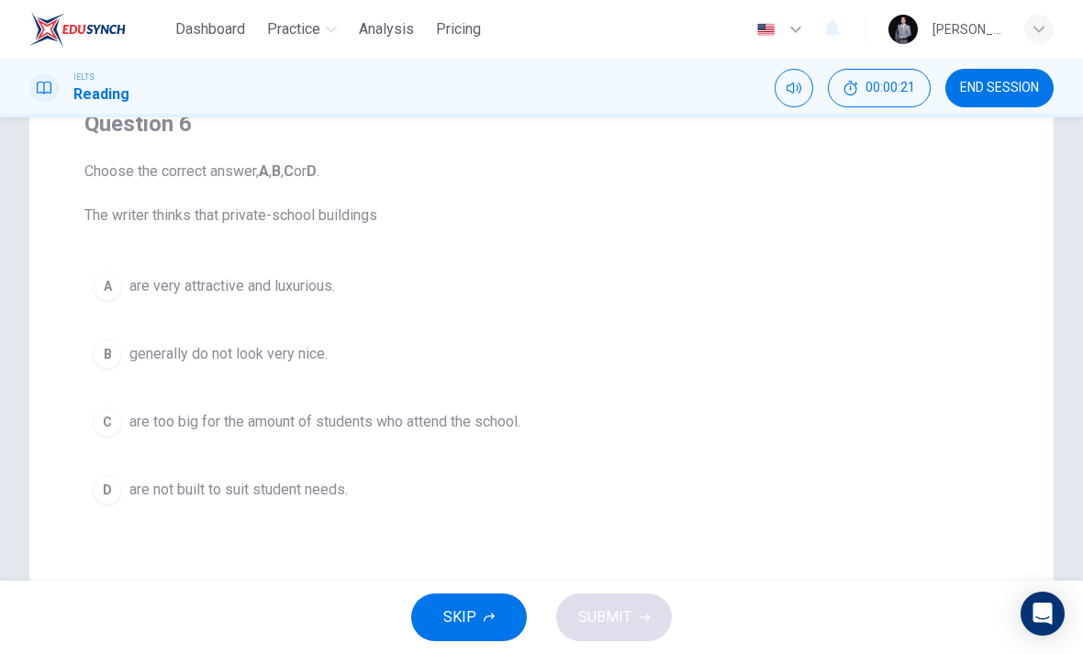
click at [178, 360] on span "generally do not look very nice." at bounding box center [228, 354] width 198 height 22
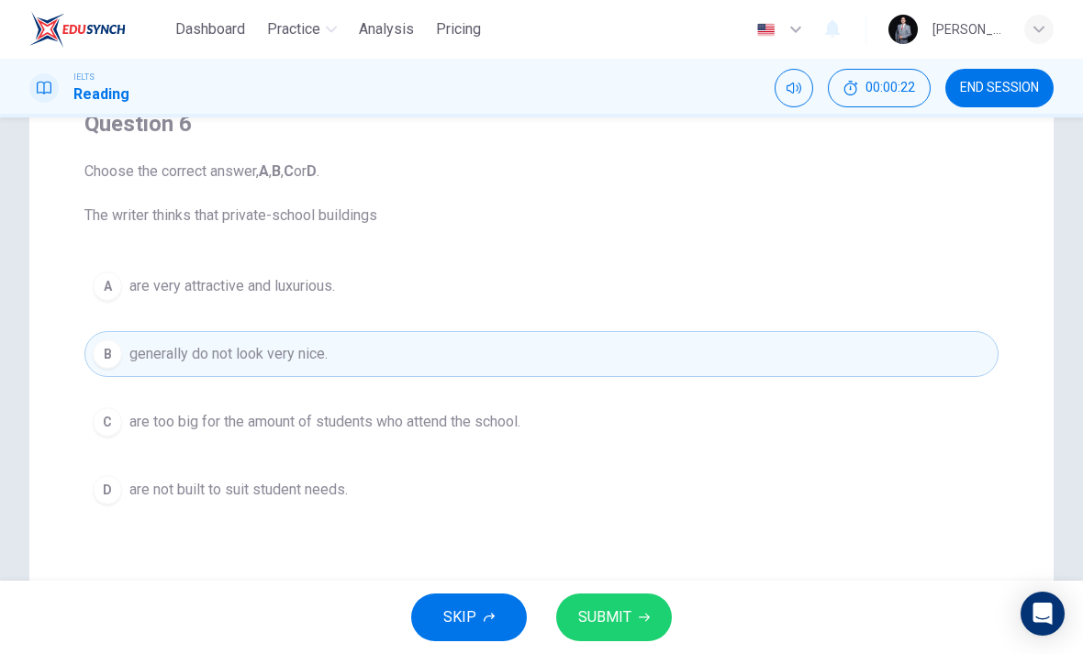
click at [627, 608] on span "SUBMIT" at bounding box center [604, 618] width 53 height 26
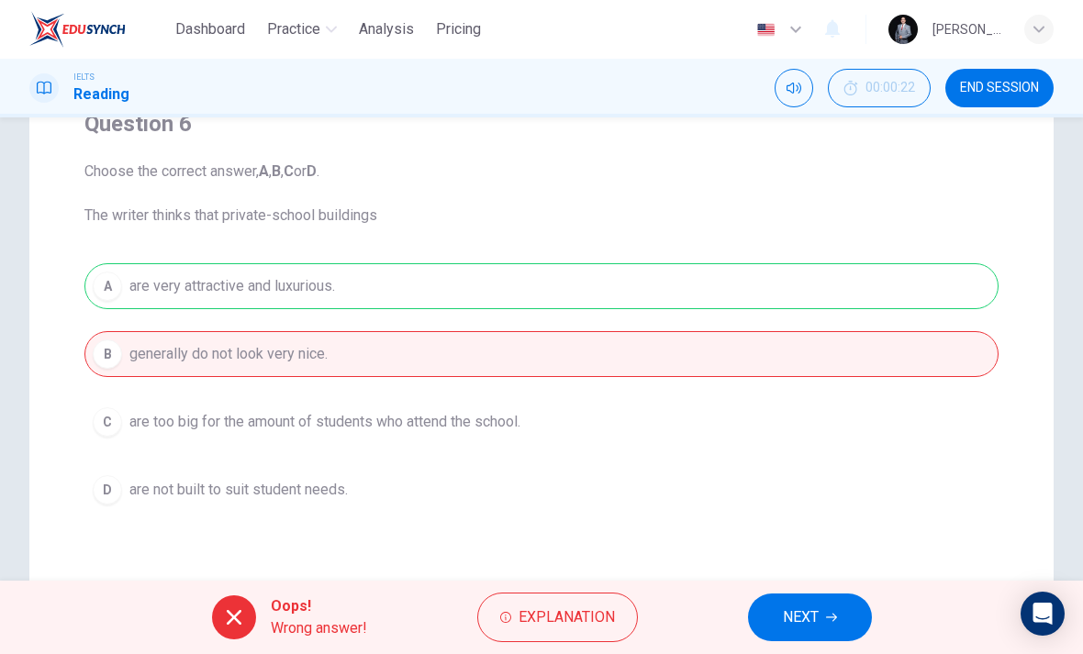
click at [783, 624] on span "NEXT" at bounding box center [801, 618] width 36 height 26
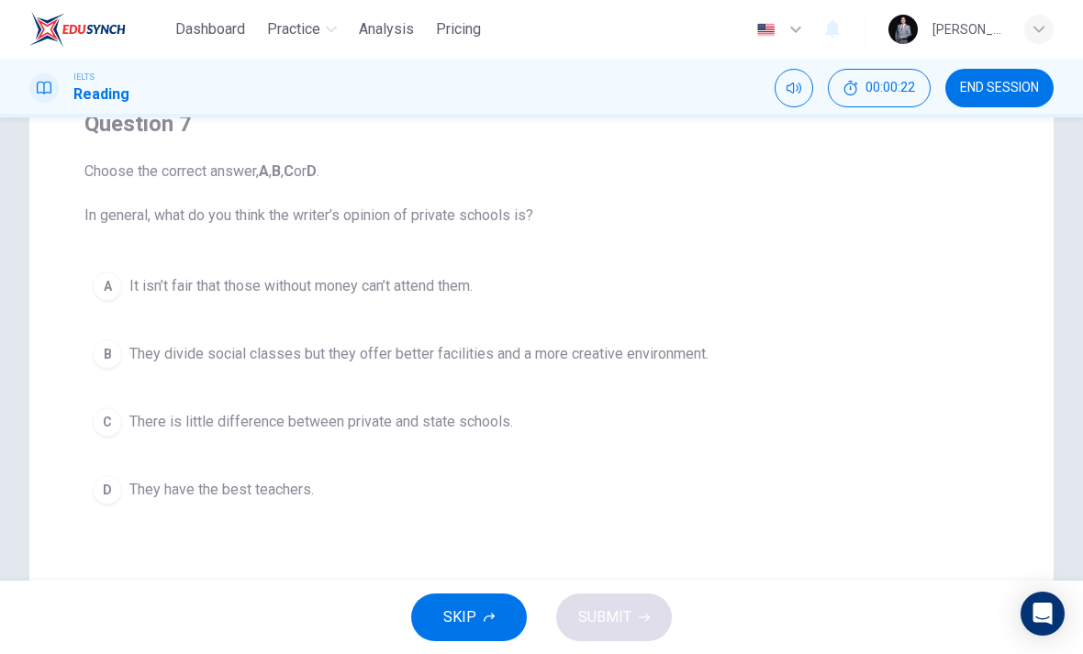
click at [184, 366] on button "B They divide social classes but they offer better facilities and a more creati…" at bounding box center [541, 354] width 914 height 46
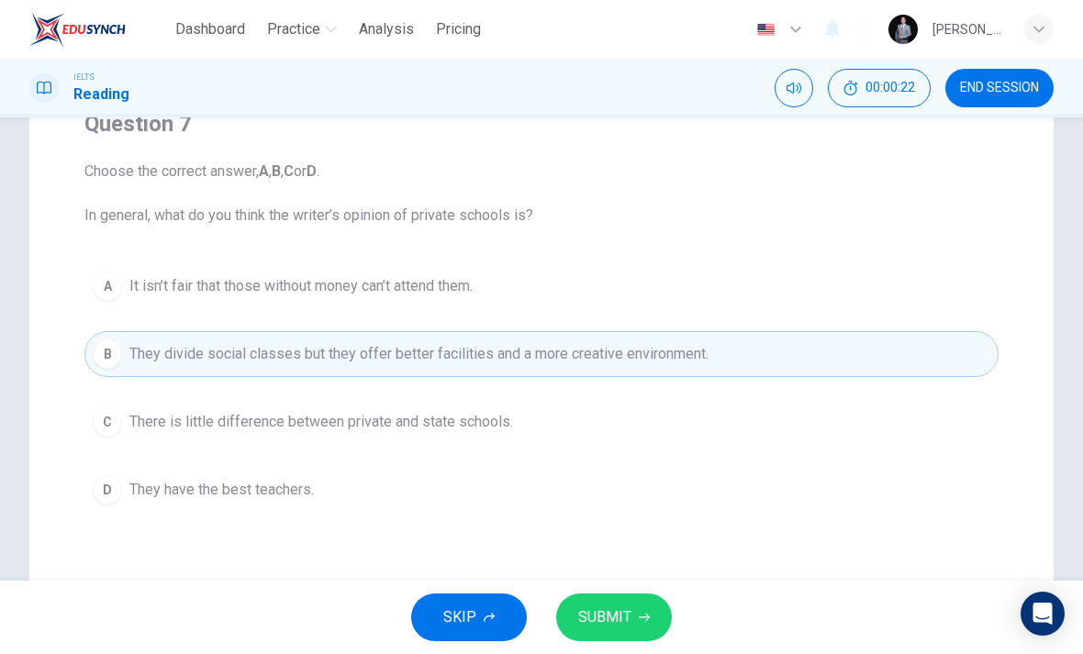
click at [631, 602] on button "SUBMIT" at bounding box center [614, 618] width 116 height 48
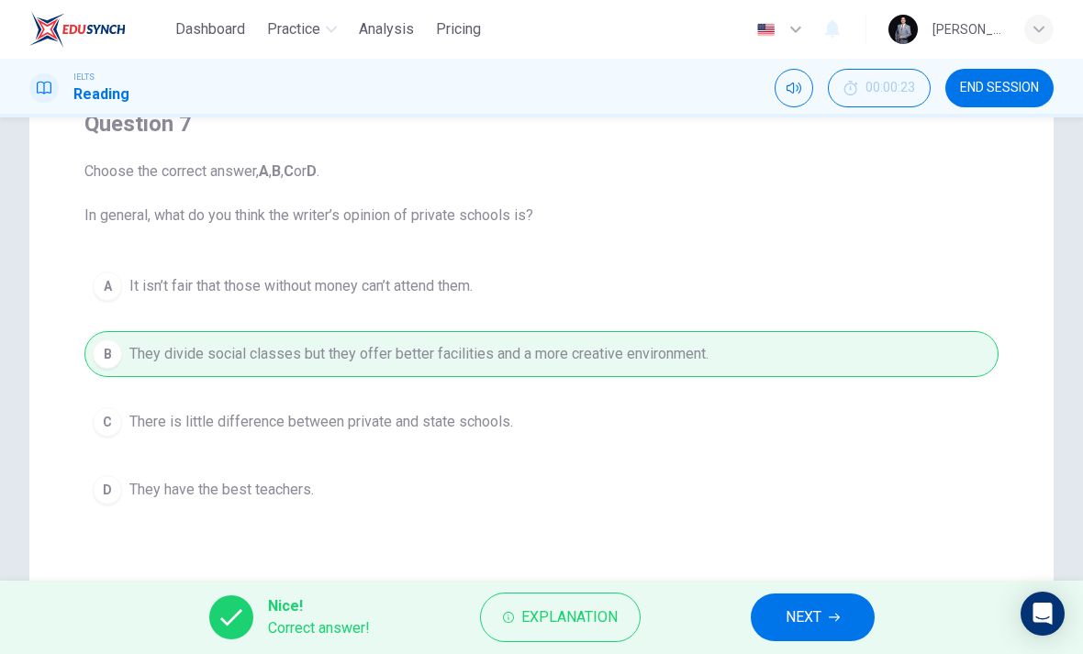
click at [792, 610] on span "NEXT" at bounding box center [803, 618] width 36 height 26
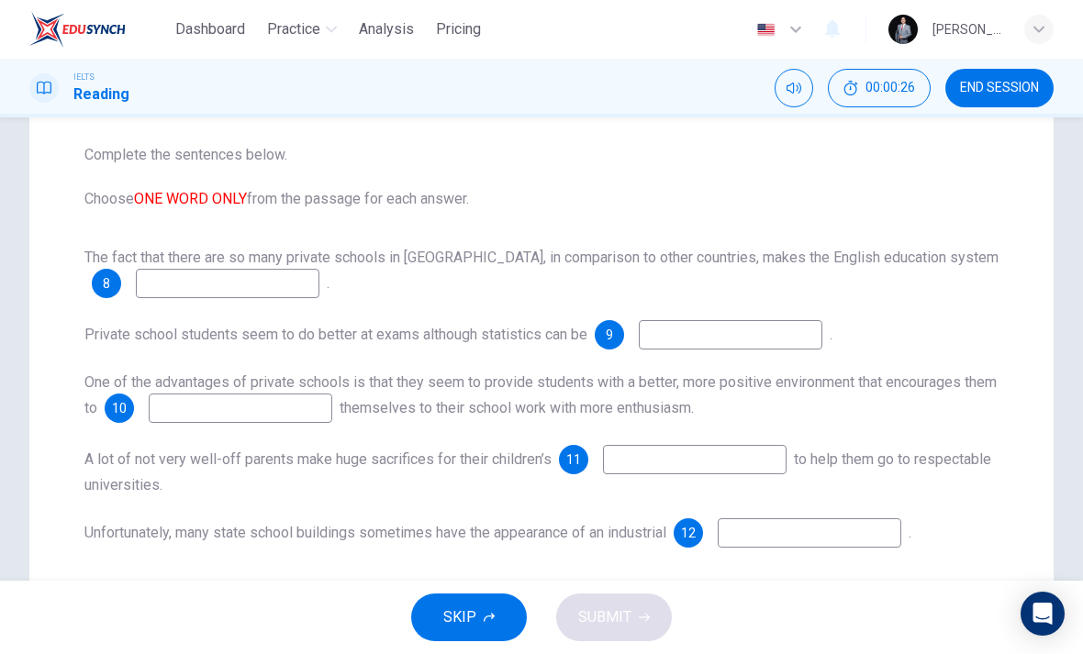
scroll to position [196, 0]
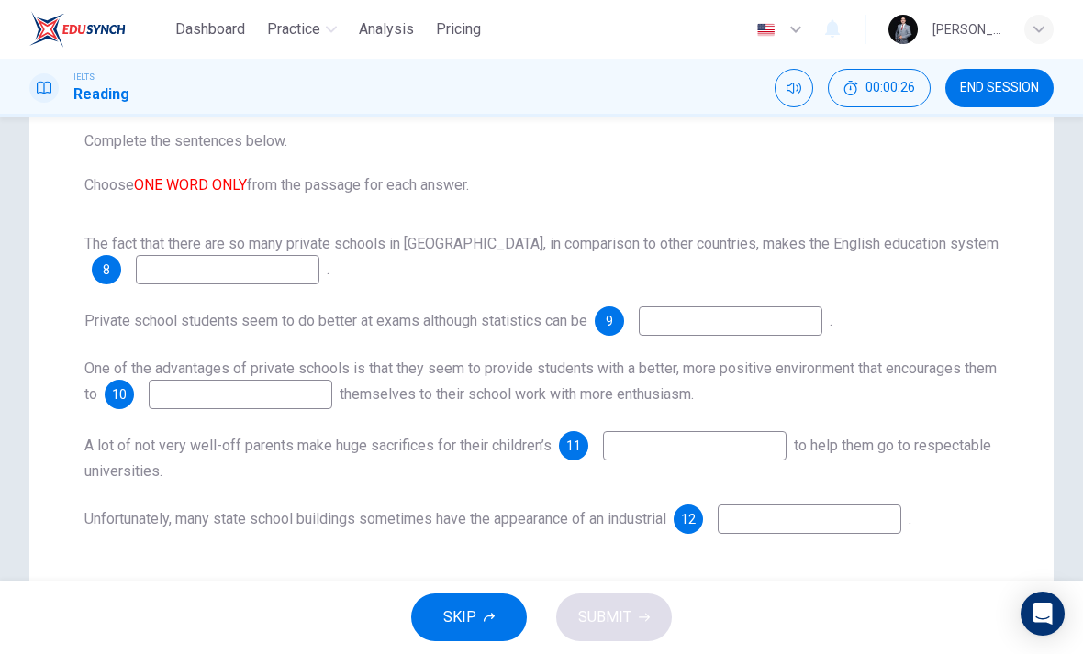
click at [168, 281] on input at bounding box center [228, 269] width 184 height 29
type input "H"
click at [764, 318] on input at bounding box center [731, 320] width 184 height 29
type input "J"
click at [218, 383] on input at bounding box center [241, 394] width 184 height 29
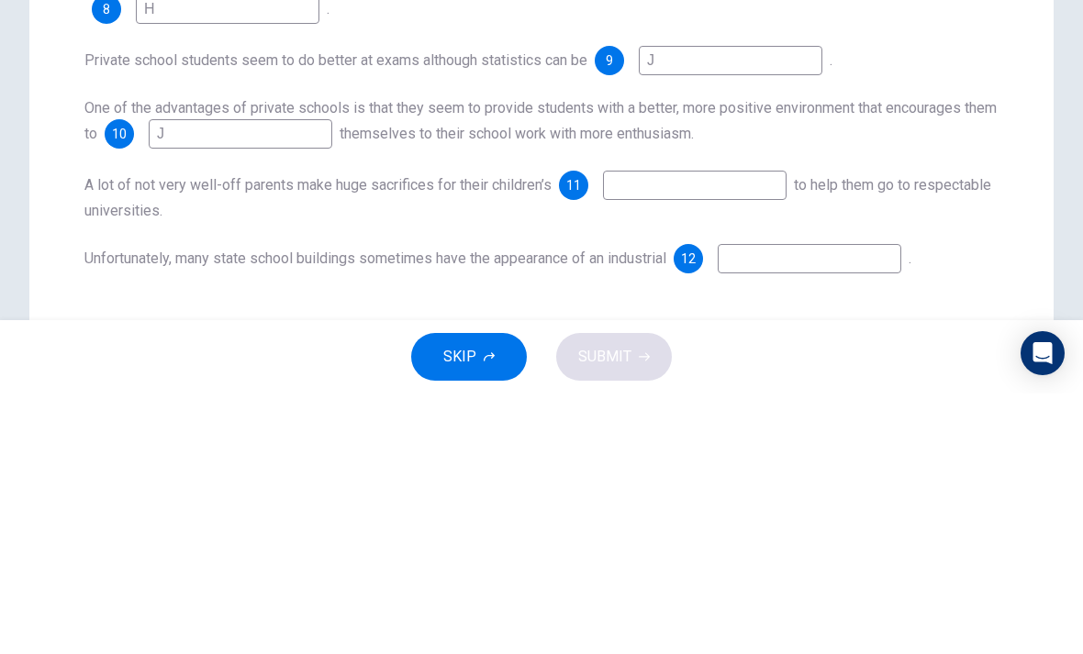
type input "J"
click at [738, 431] on input at bounding box center [695, 445] width 184 height 29
type input "J"
click at [829, 239] on div "The fact that there are so many private schools in England, in comparison to ot…" at bounding box center [541, 383] width 914 height 301
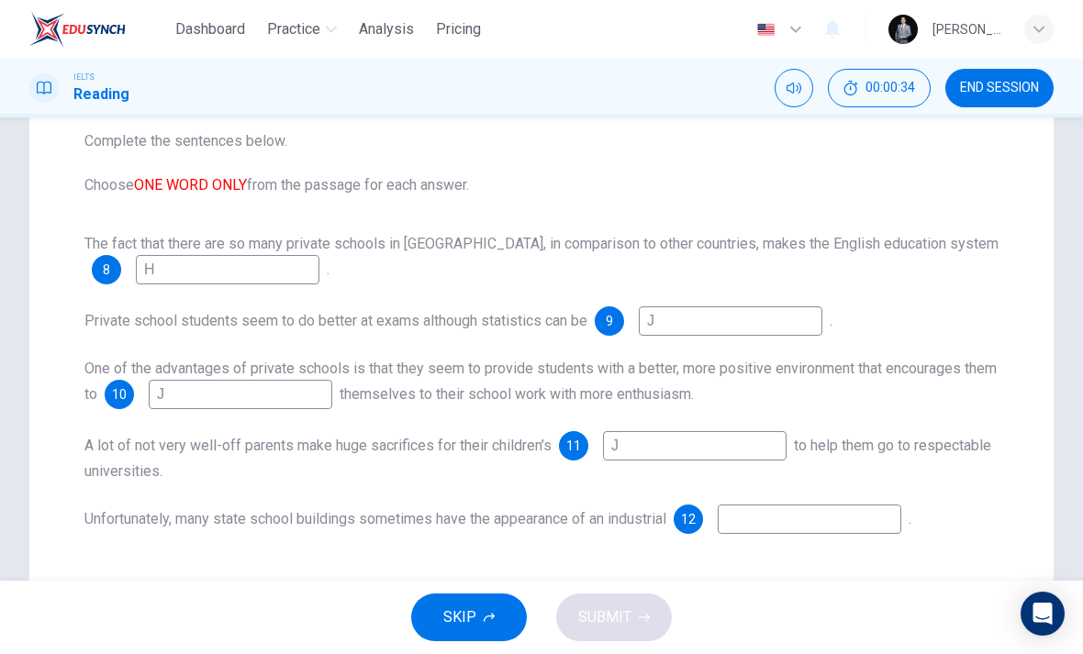
click at [781, 531] on input at bounding box center [810, 519] width 184 height 29
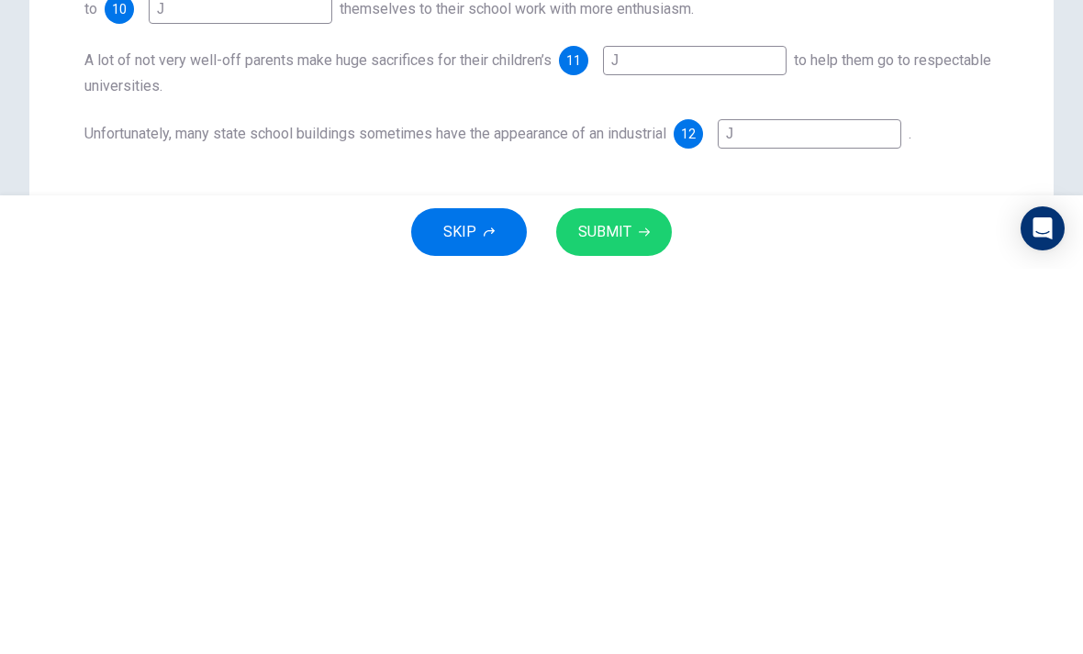
type input "J"
click at [642, 612] on icon "button" at bounding box center [644, 617] width 11 height 11
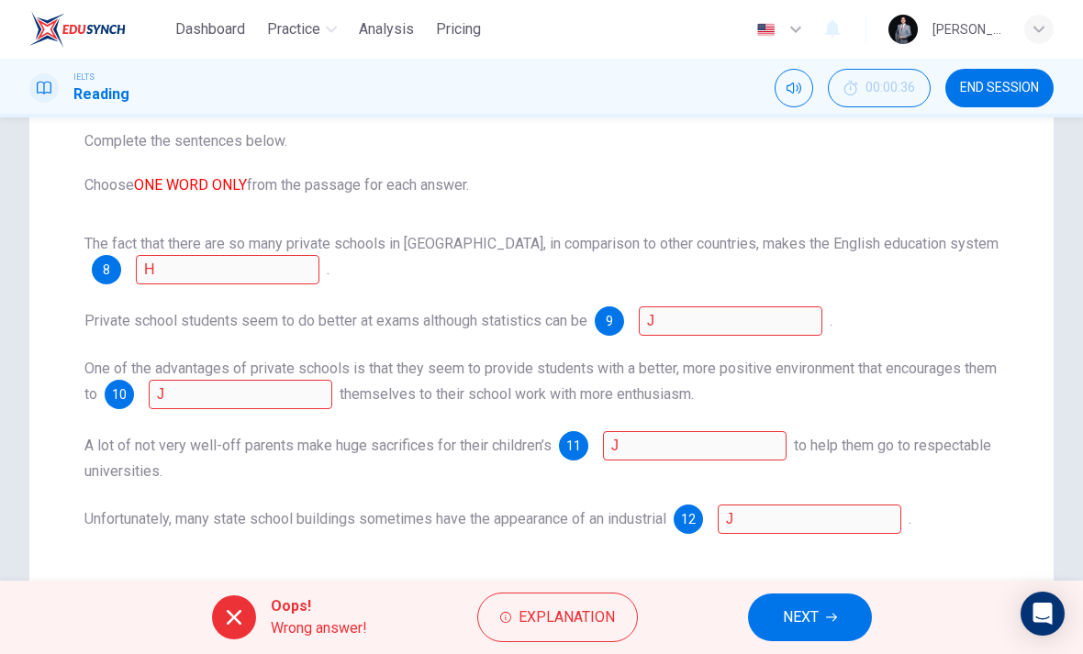
click at [799, 611] on span "NEXT" at bounding box center [801, 618] width 36 height 26
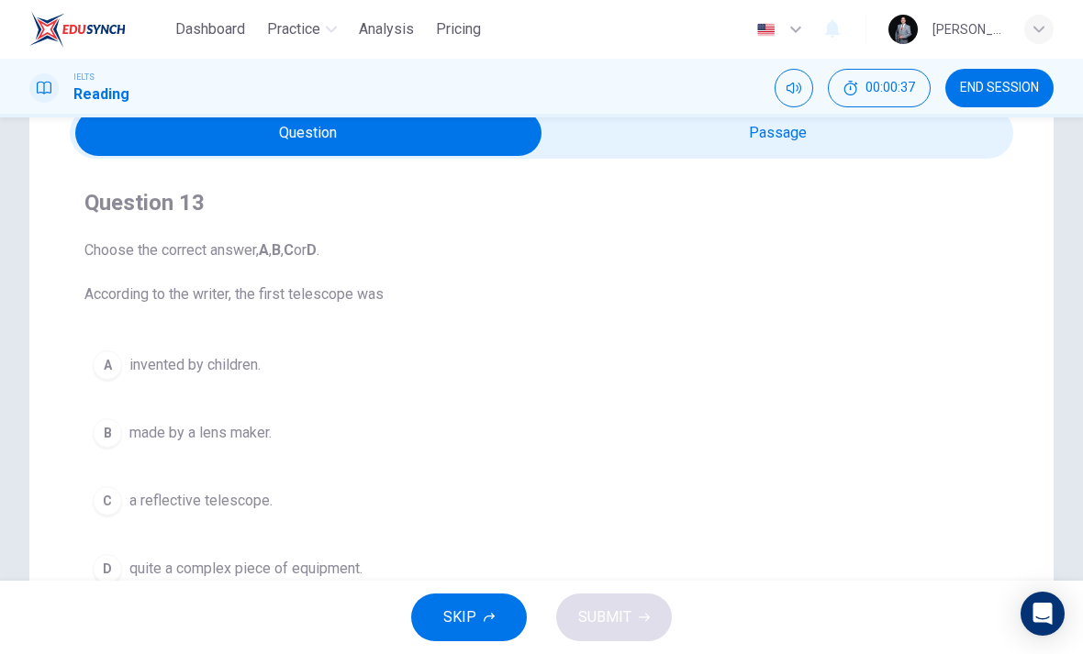
scroll to position [91, 0]
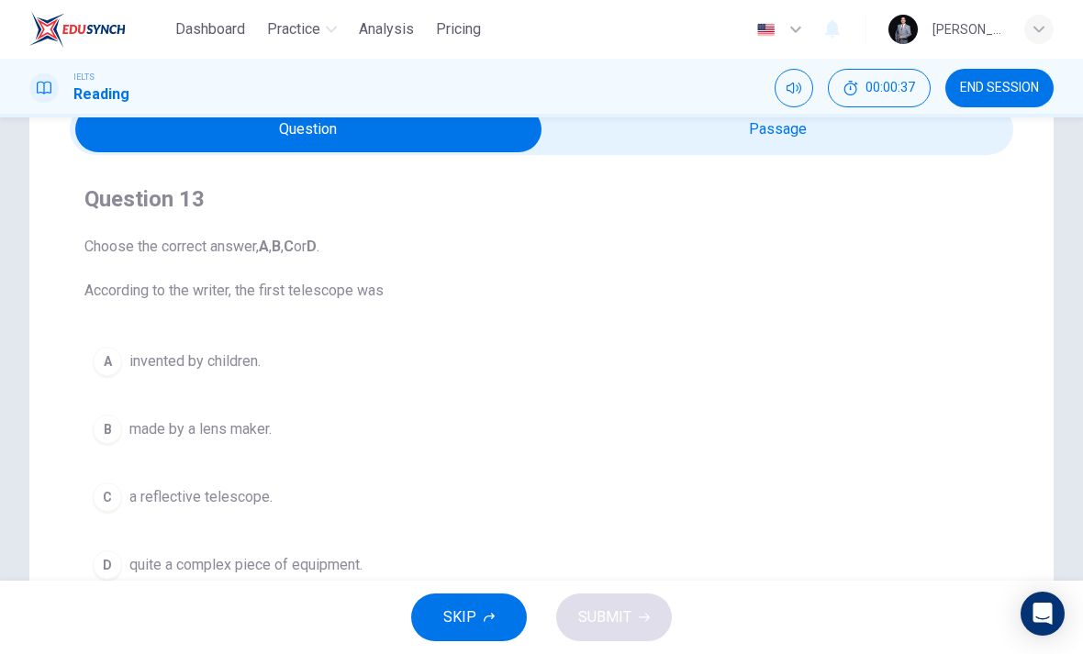
click at [174, 441] on button "B made by a lens maker." at bounding box center [541, 429] width 914 height 46
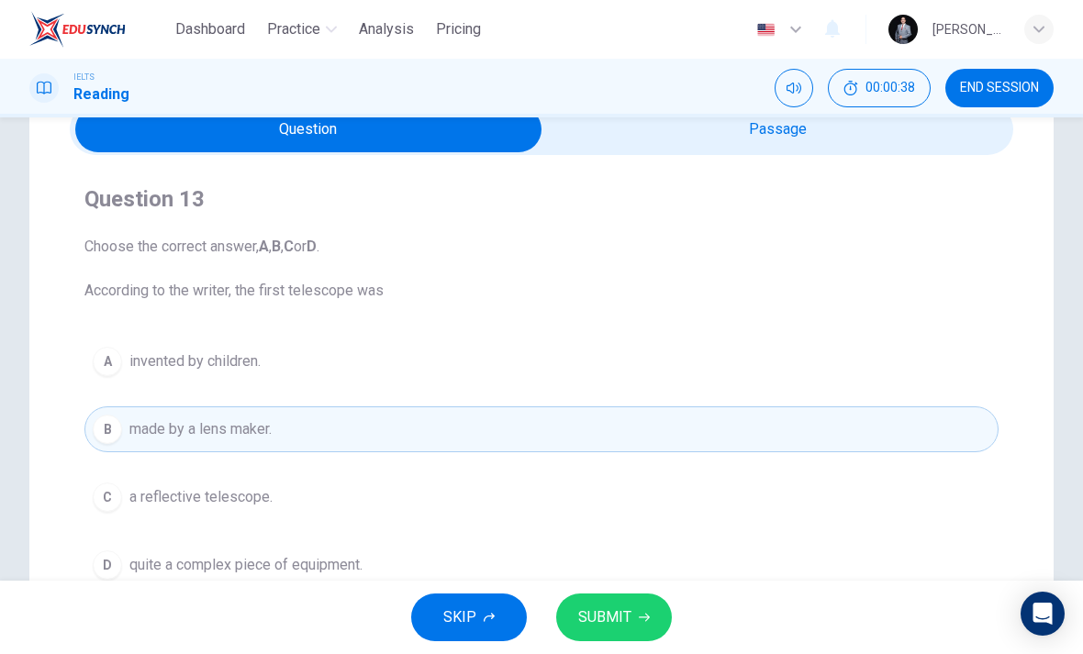
click at [649, 624] on button "SUBMIT" at bounding box center [614, 618] width 116 height 48
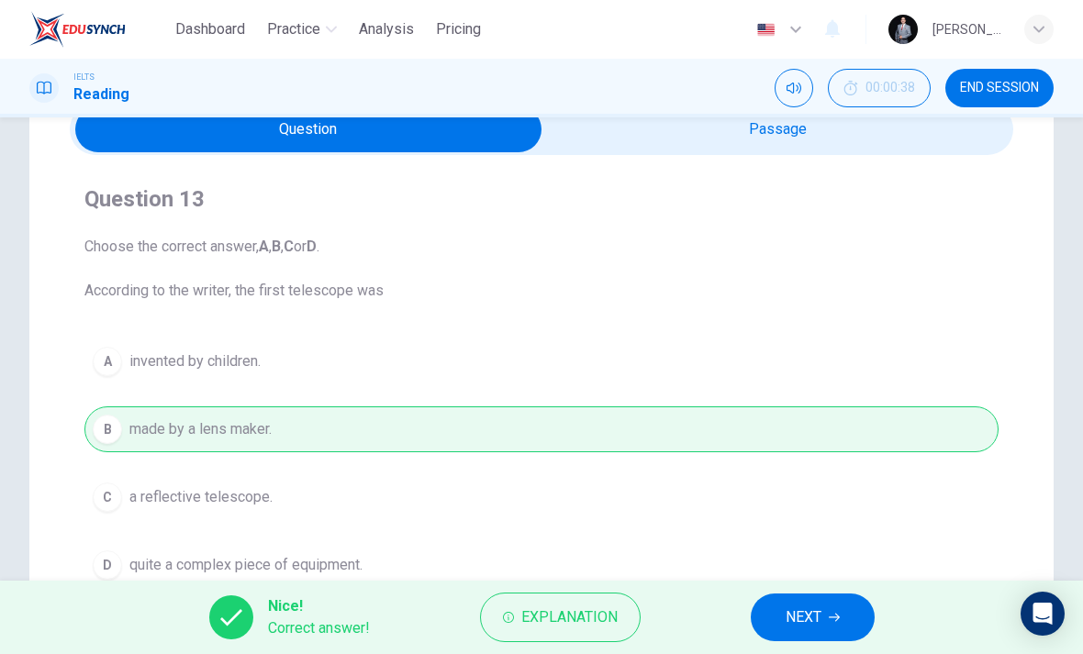
click at [811, 608] on span "NEXT" at bounding box center [803, 618] width 36 height 26
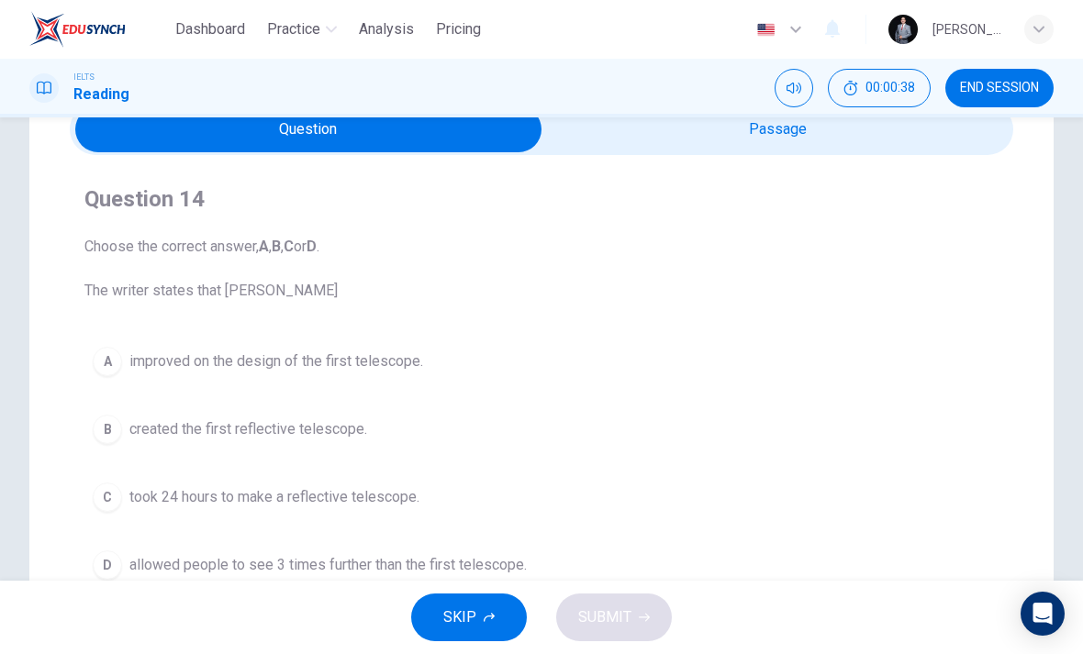
click at [184, 402] on div "A improved on the design of the first telescope. B created the first reflective…" at bounding box center [541, 464] width 914 height 250
click at [184, 427] on span "created the first reflective telescope." at bounding box center [248, 429] width 238 height 22
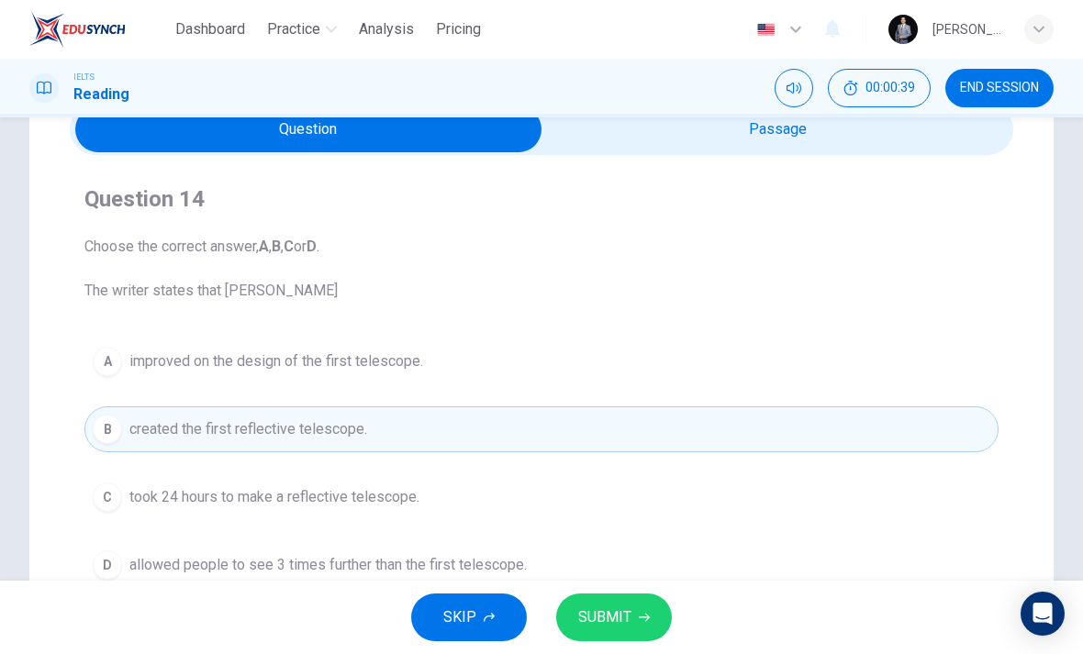
click at [636, 603] on button "SUBMIT" at bounding box center [614, 618] width 116 height 48
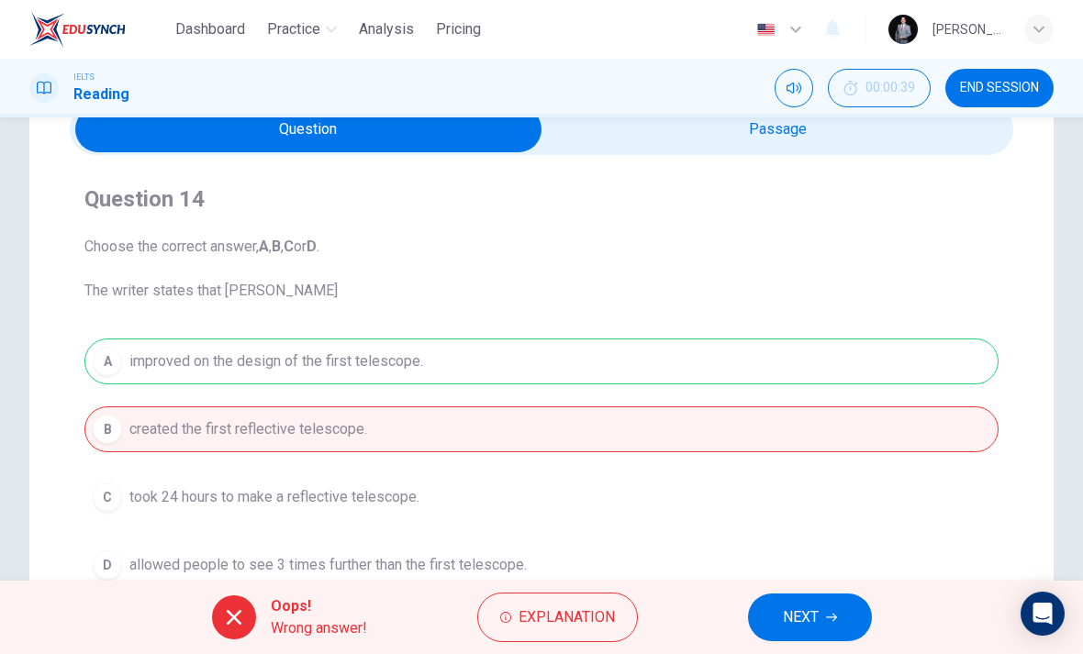
click at [776, 634] on button "NEXT" at bounding box center [810, 618] width 124 height 48
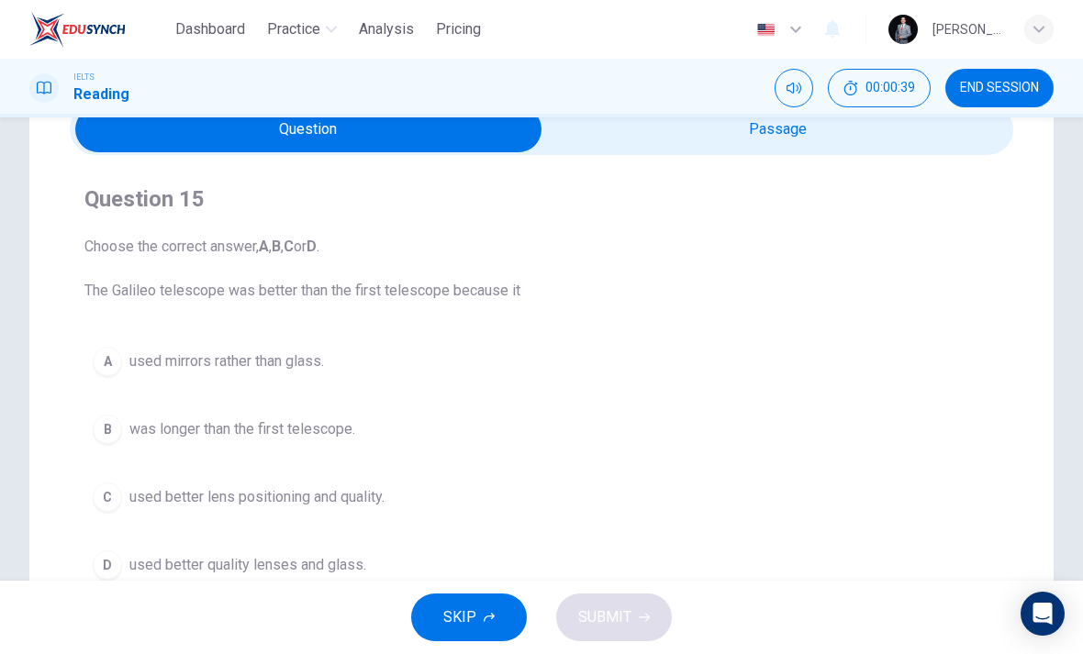
click at [186, 439] on span "was longer than the first telescope." at bounding box center [242, 429] width 226 height 22
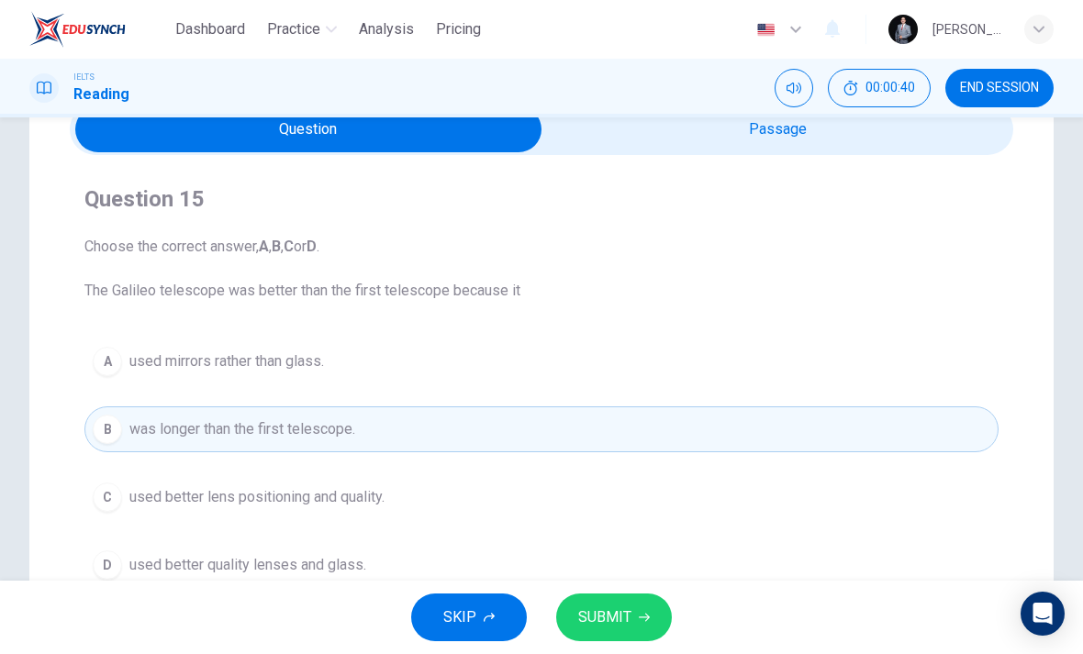
click at [647, 619] on icon "button" at bounding box center [644, 617] width 11 height 11
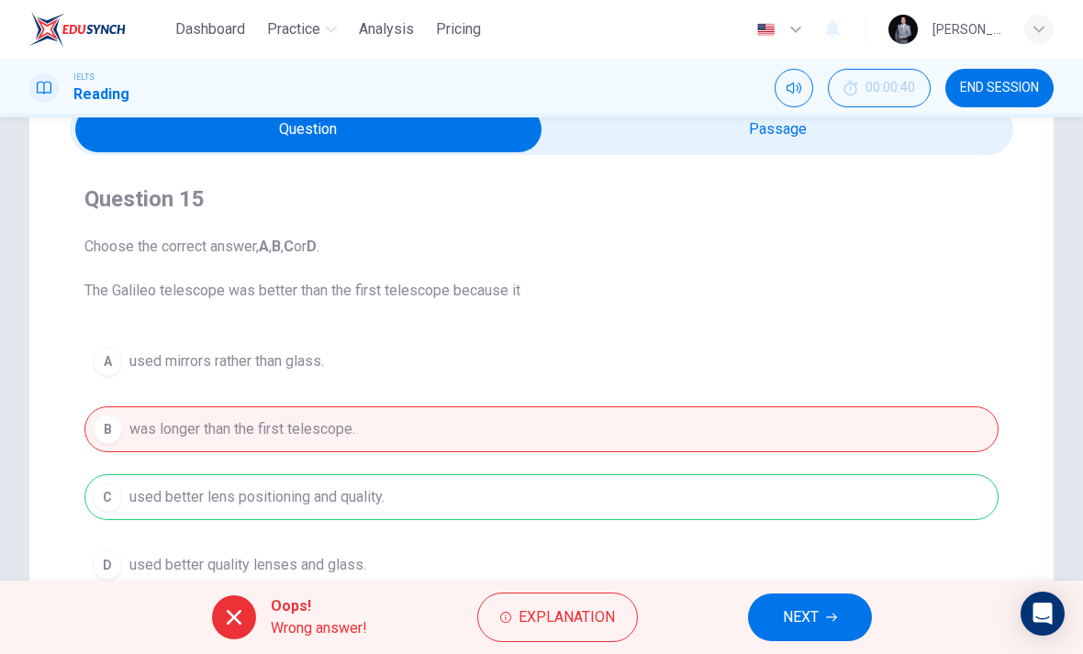
click at [779, 620] on button "NEXT" at bounding box center [810, 618] width 124 height 48
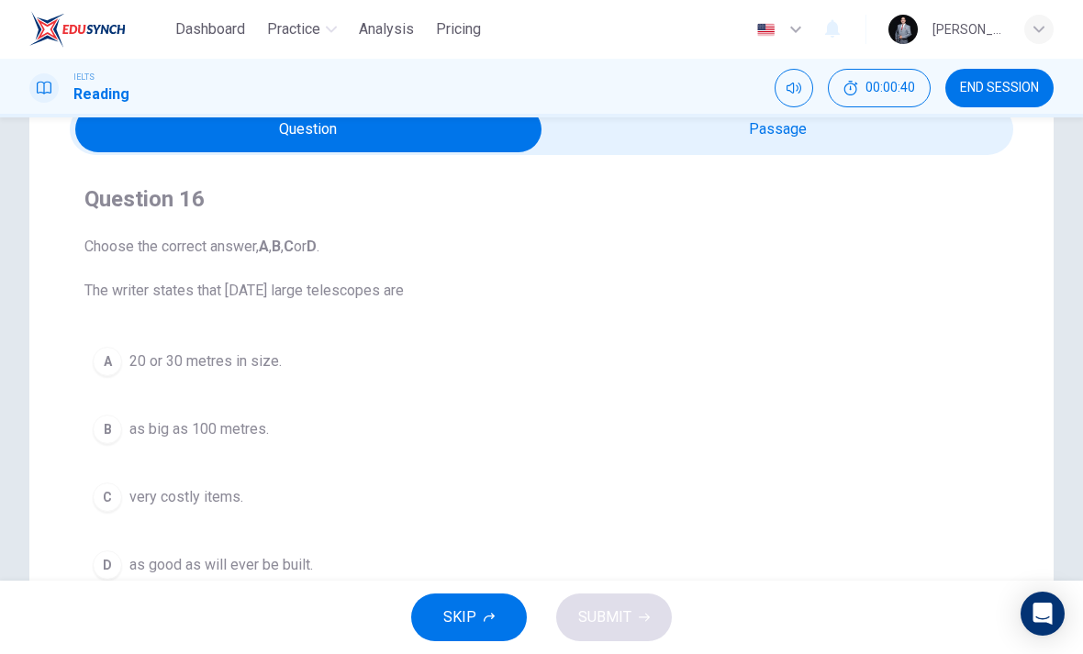
click at [191, 427] on span "as big as 100 metres." at bounding box center [198, 429] width 139 height 22
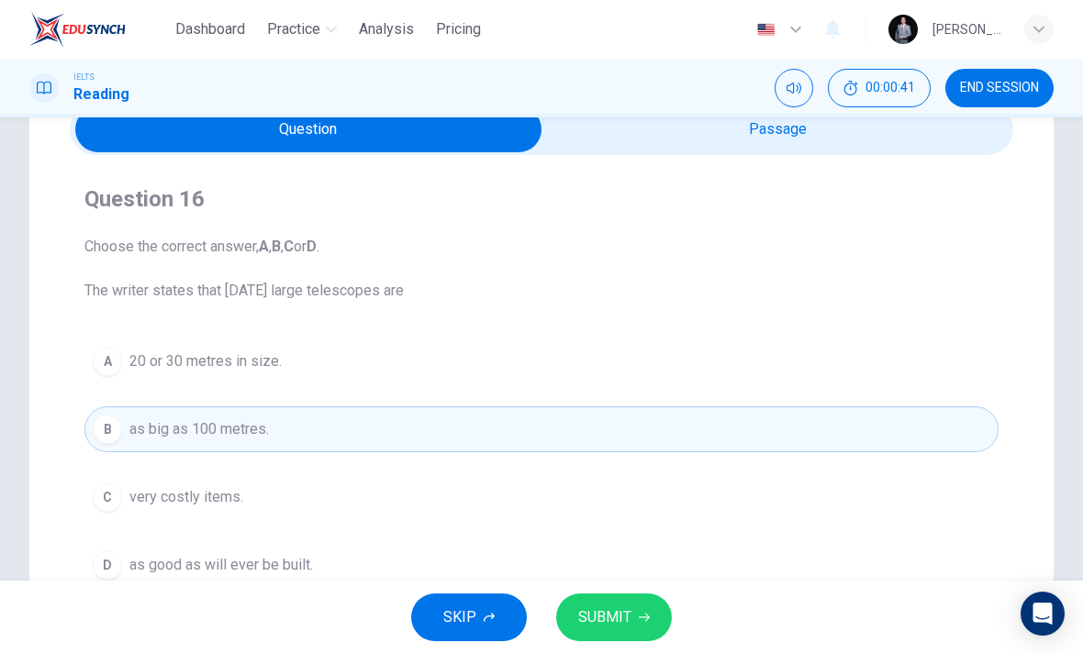
click at [763, 619] on div "SKIP SUBMIT" at bounding box center [541, 617] width 1083 height 73
click at [648, 613] on icon "button" at bounding box center [644, 617] width 11 height 11
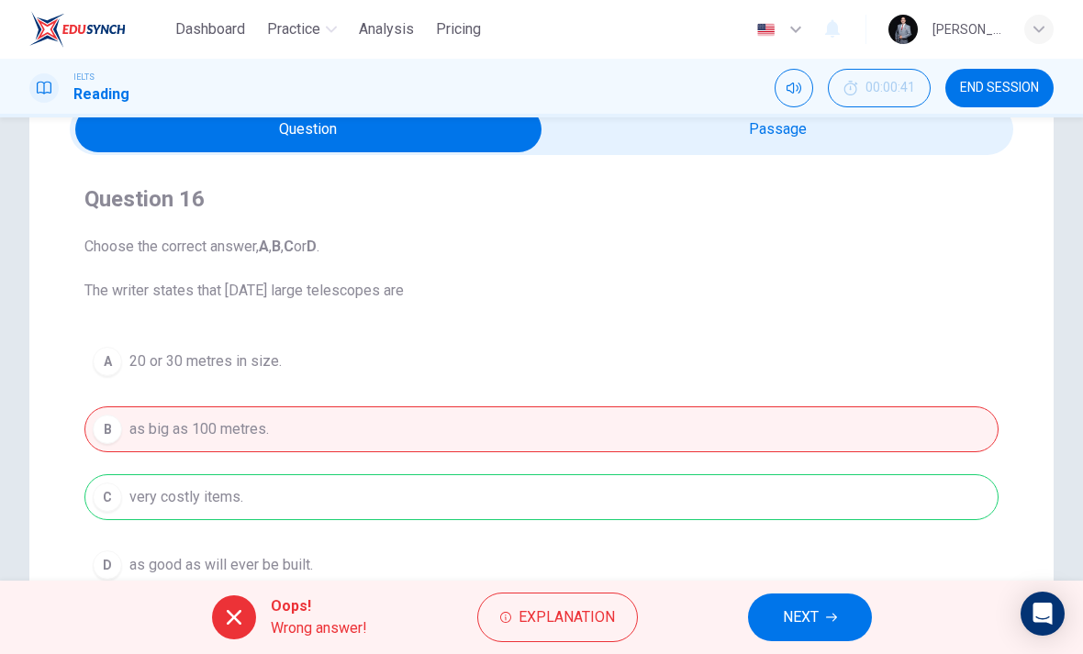
click at [808, 631] on button "NEXT" at bounding box center [810, 618] width 124 height 48
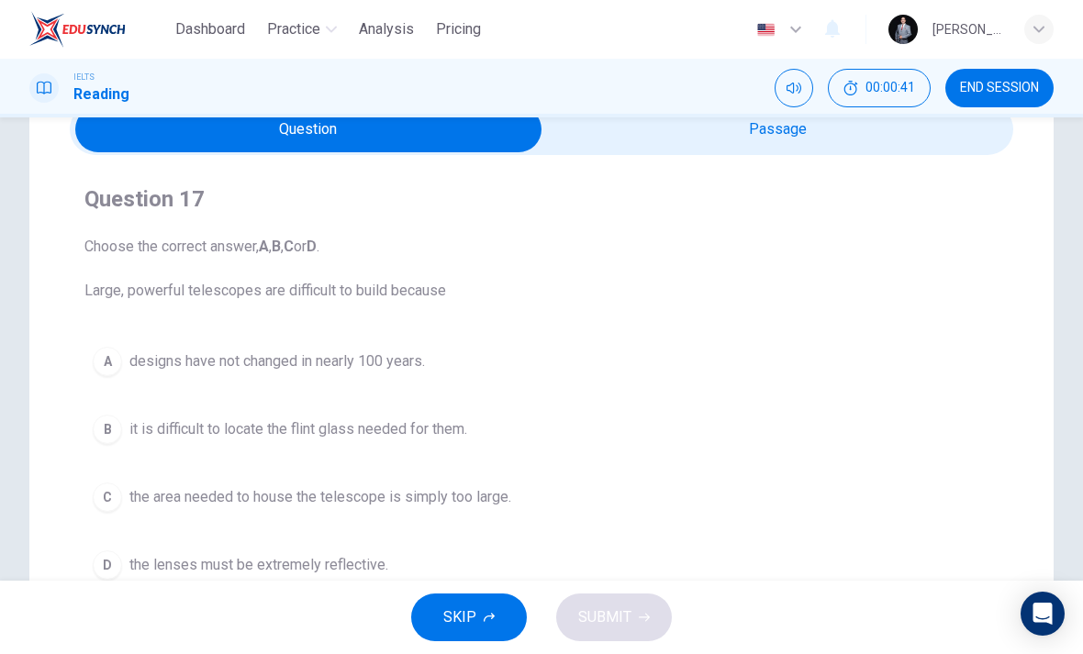
click at [191, 422] on span "it is difficult to locate the flint glass needed for them." at bounding box center [298, 429] width 338 height 22
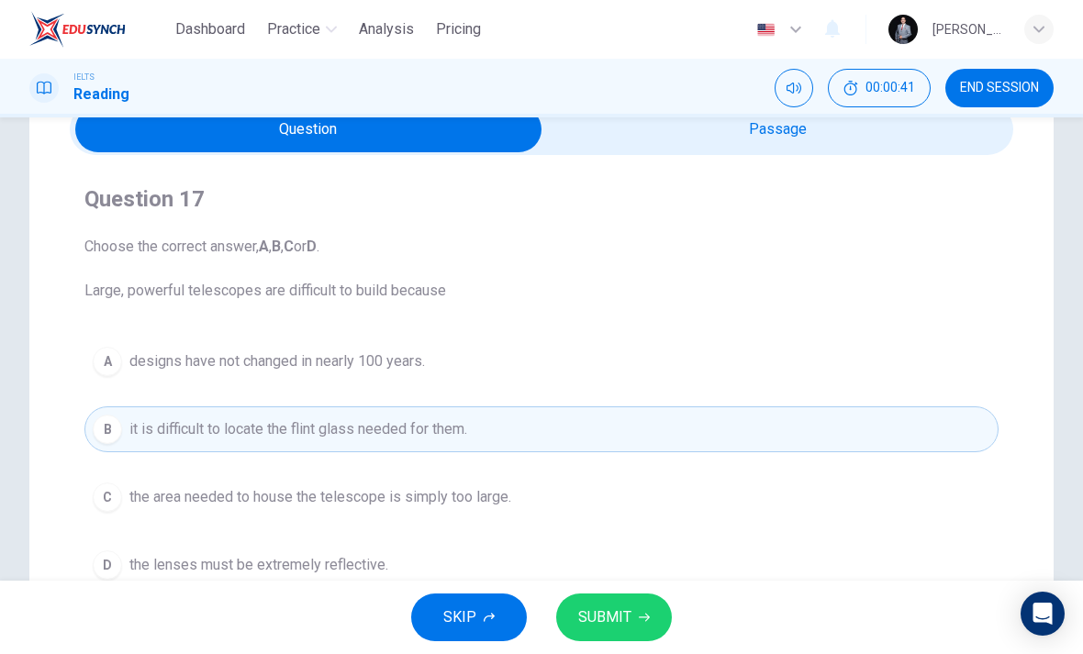
click at [644, 602] on button "SUBMIT" at bounding box center [614, 618] width 116 height 48
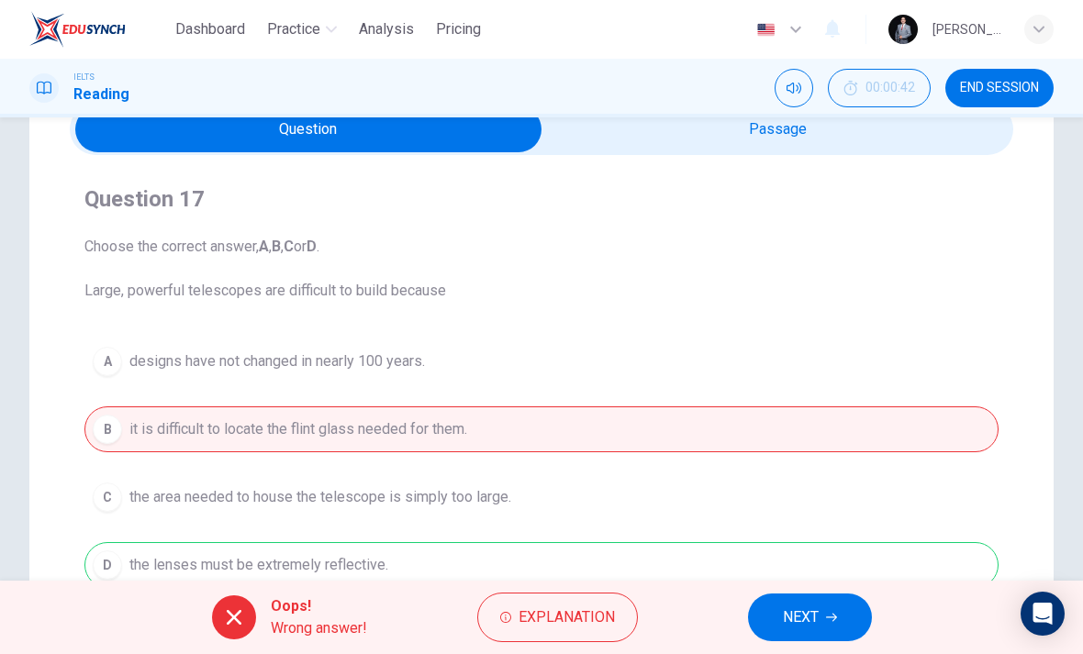
click at [776, 625] on button "NEXT" at bounding box center [810, 618] width 124 height 48
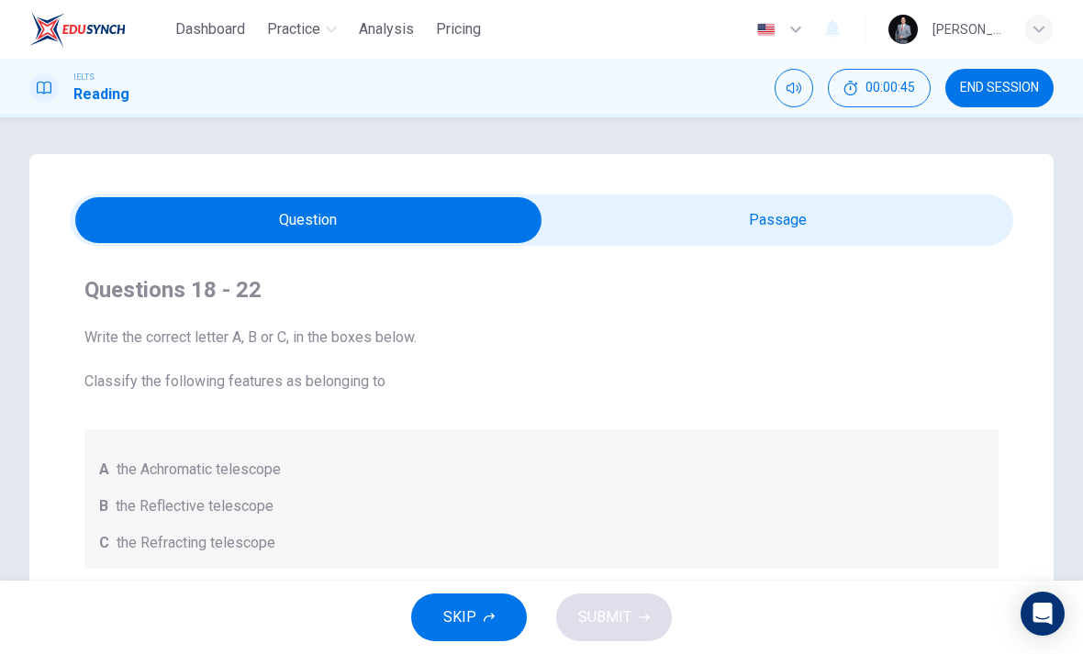
scroll to position [0, 0]
click at [1052, 34] on div "button" at bounding box center [1038, 29] width 29 height 29
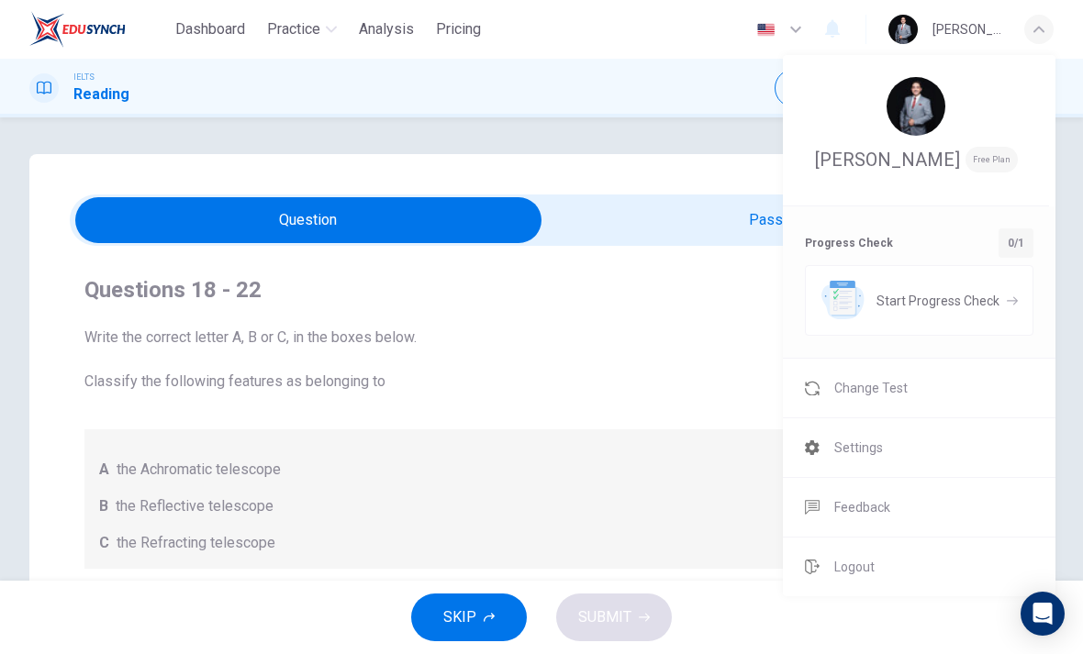
click at [698, 354] on div at bounding box center [541, 327] width 1083 height 654
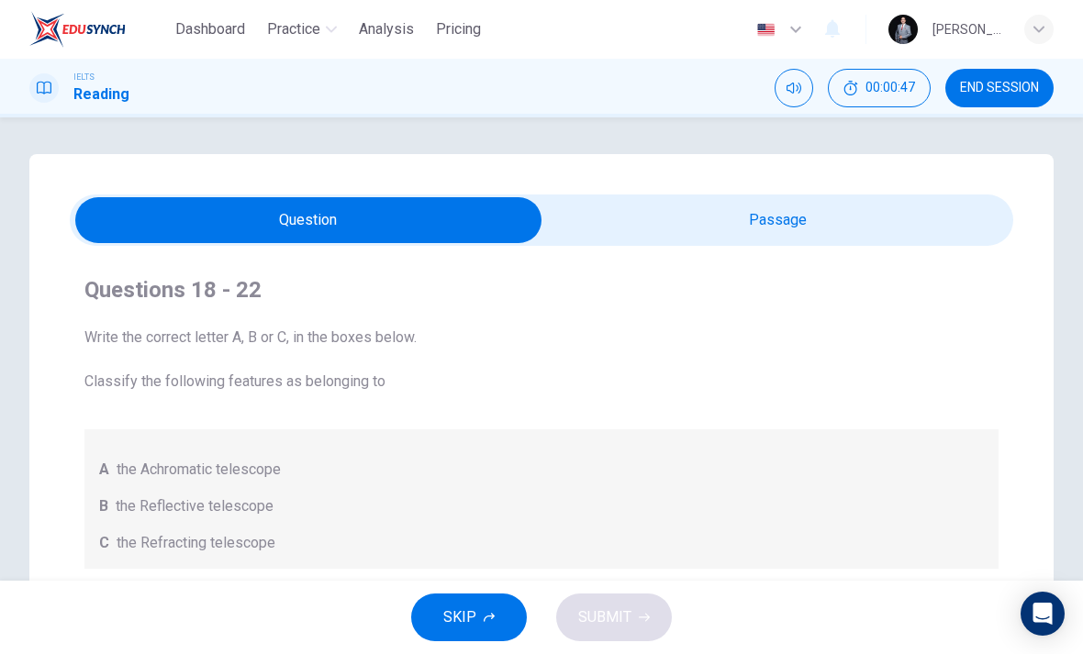
click at [1013, 88] on span "END SESSION" at bounding box center [999, 88] width 79 height 15
